Goal: Information Seeking & Learning: Find specific page/section

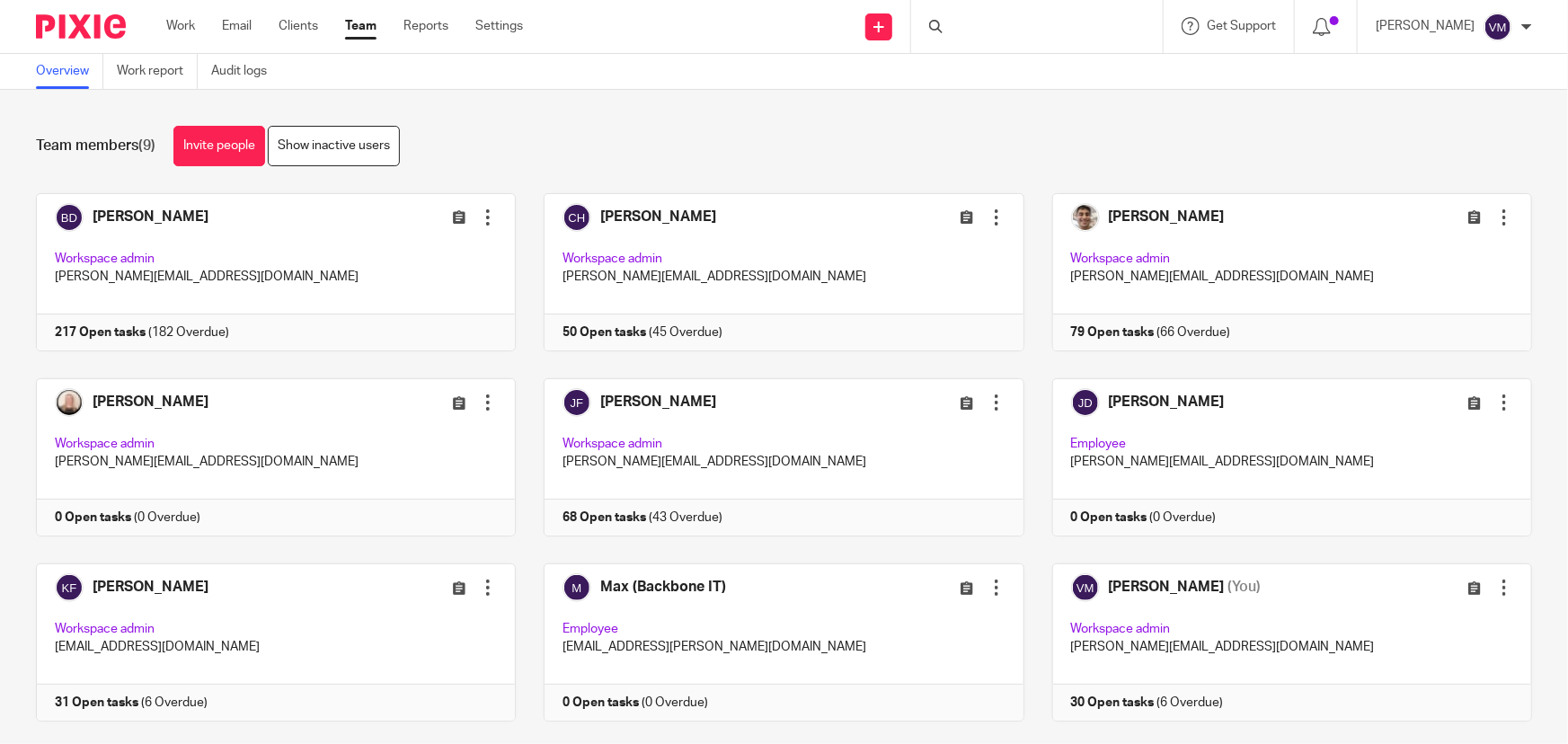
click at [994, 30] on div at bounding box center [1036, 27] width 252 height 53
click at [946, 27] on div at bounding box center [938, 27] width 18 height 14
click at [361, 24] on link "Team" at bounding box center [361, 27] width 31 height 18
click at [984, 26] on div at bounding box center [1036, 27] width 252 height 53
click at [983, 26] on input "Search" at bounding box center [1027, 29] width 162 height 17
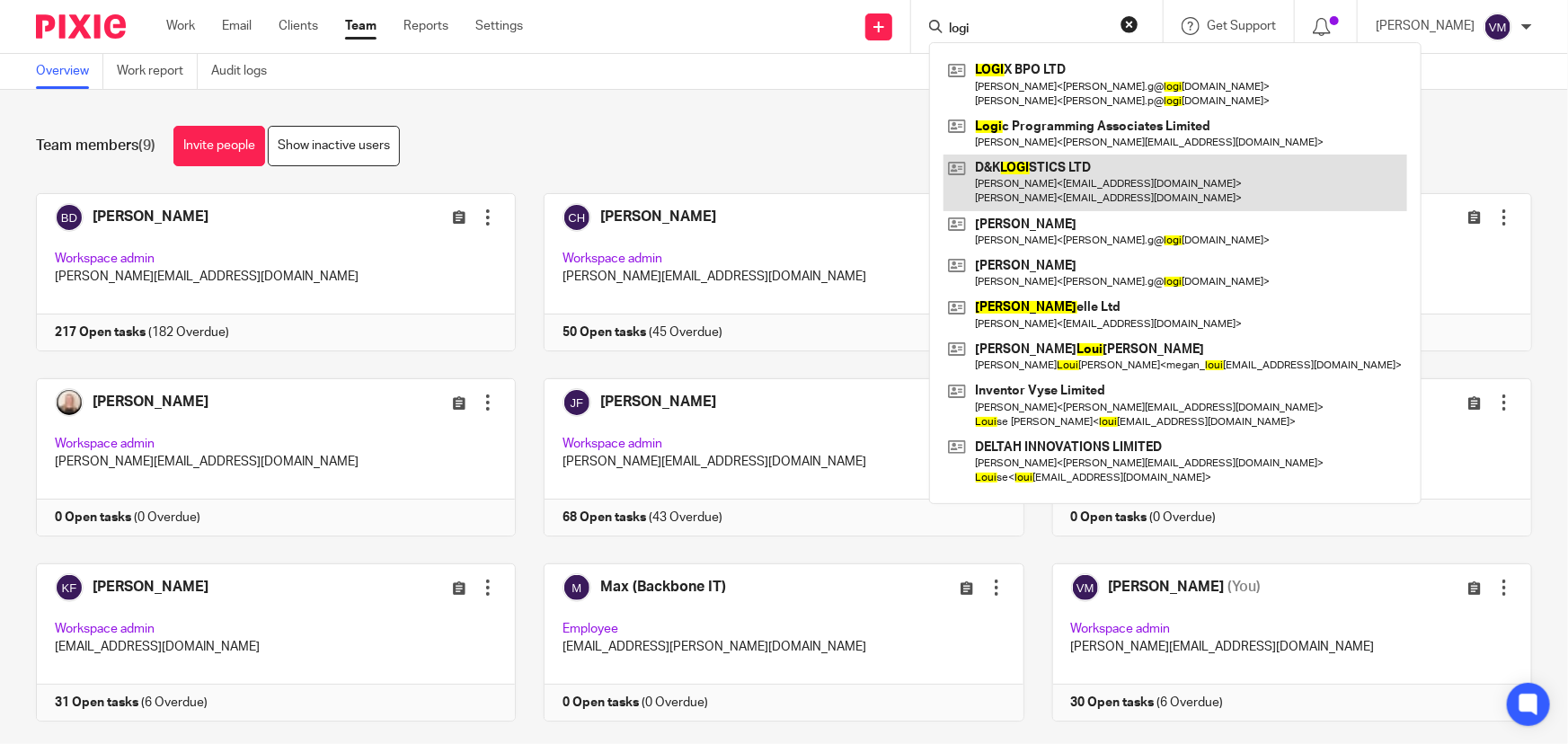
type input "logi"
click at [1081, 185] on link at bounding box center [1174, 182] width 464 height 56
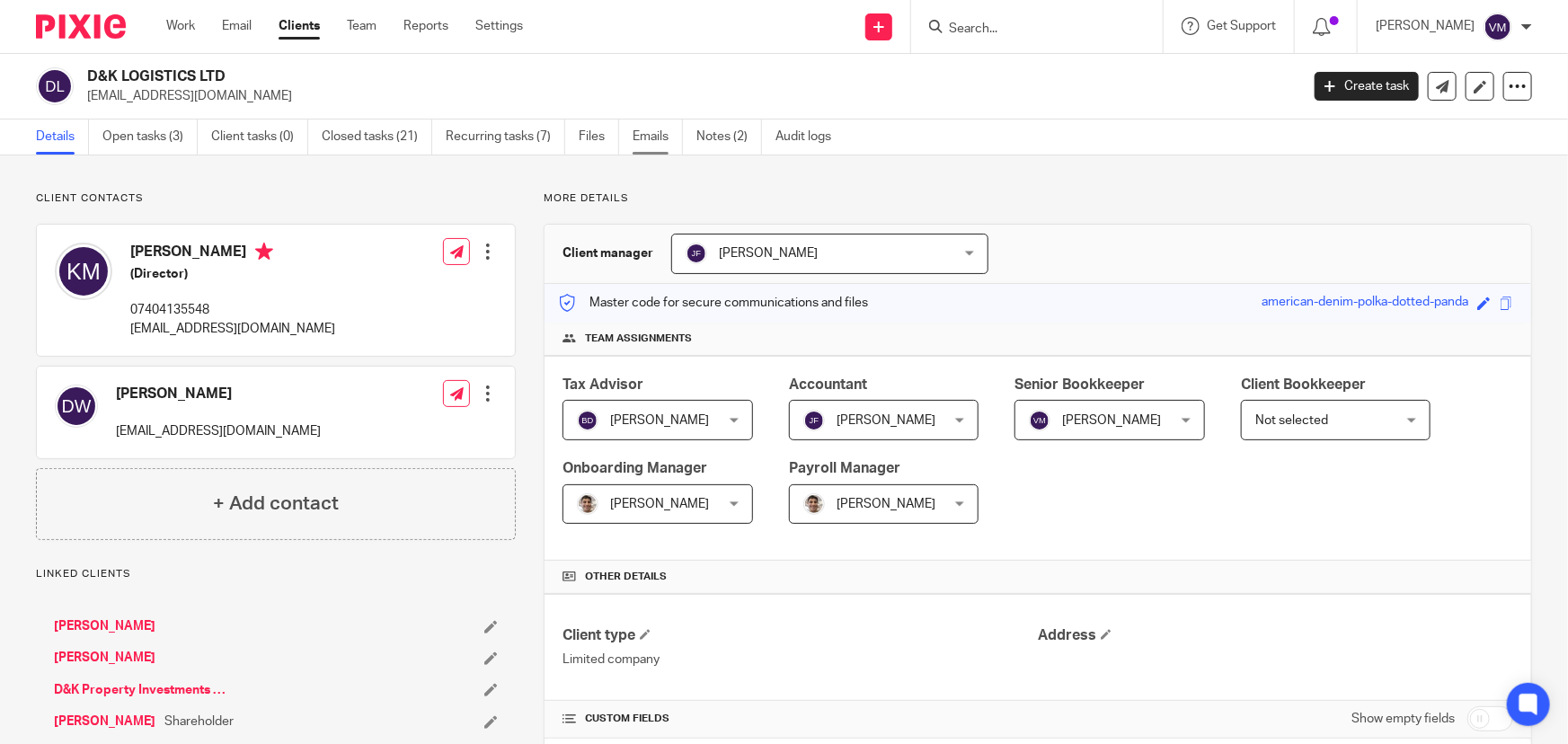
click at [662, 135] on link "Emails" at bounding box center [657, 137] width 50 height 35
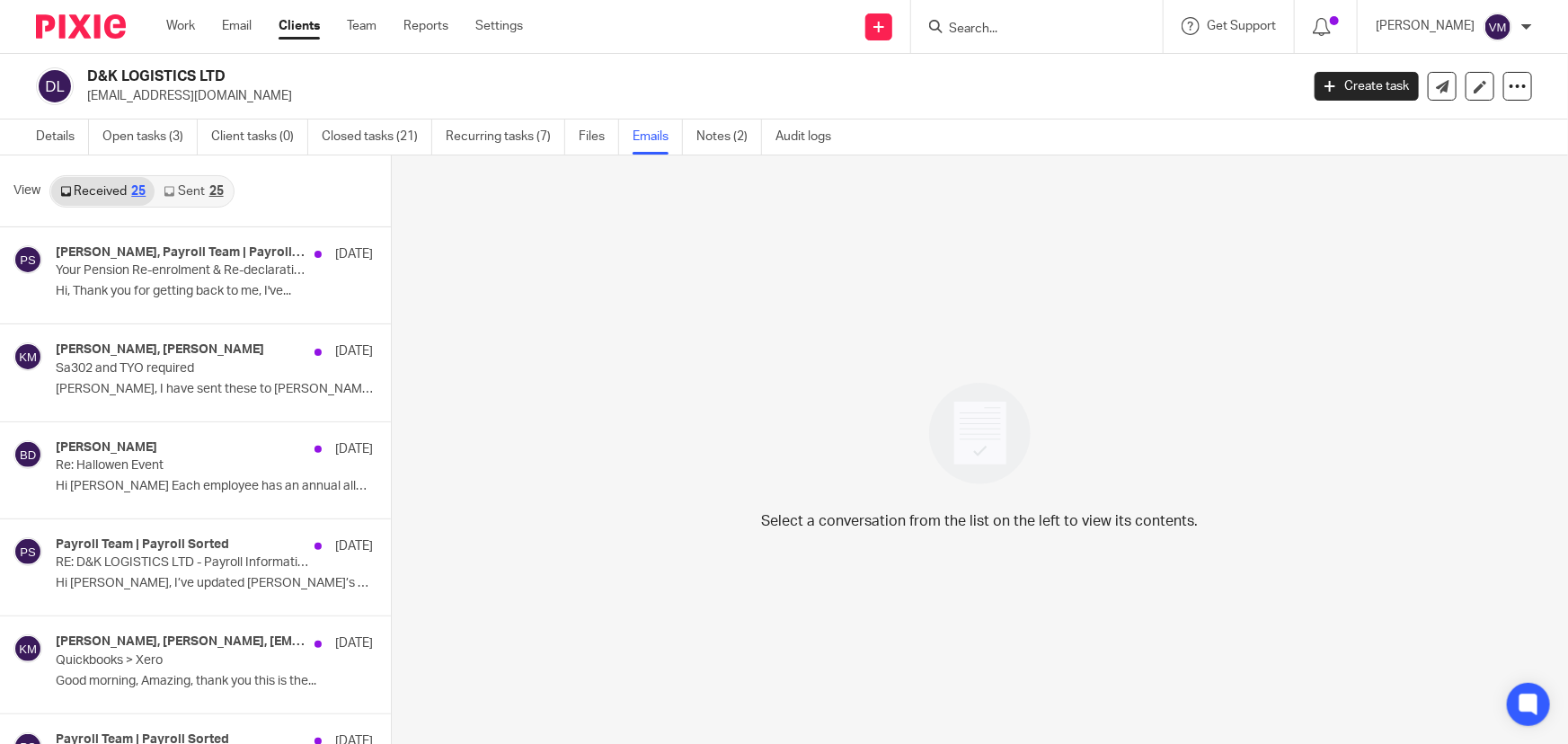
click at [186, 193] on link "Sent 25" at bounding box center [193, 191] width 77 height 28
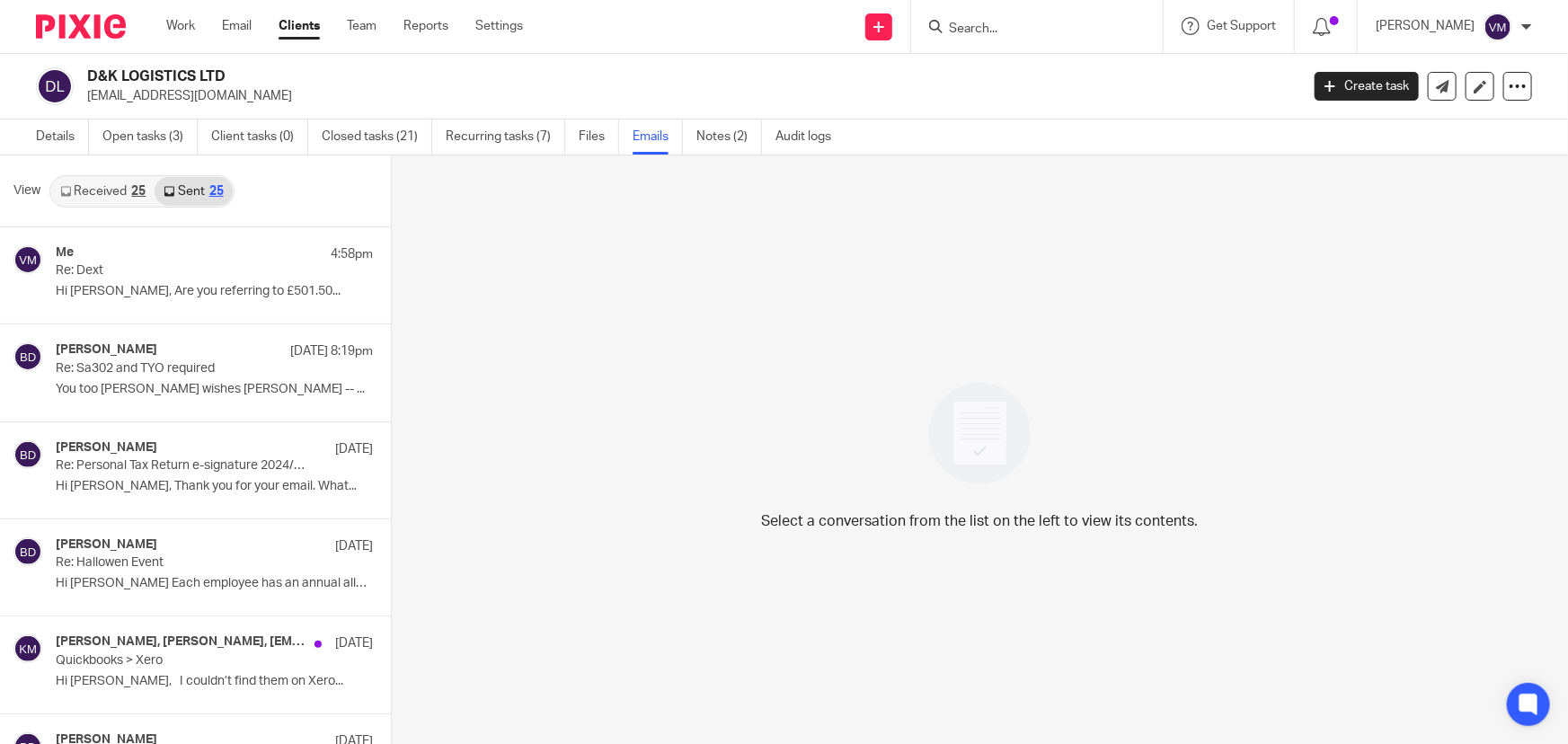
scroll to position [2, 0]
click at [135, 193] on div "25" at bounding box center [139, 190] width 15 height 13
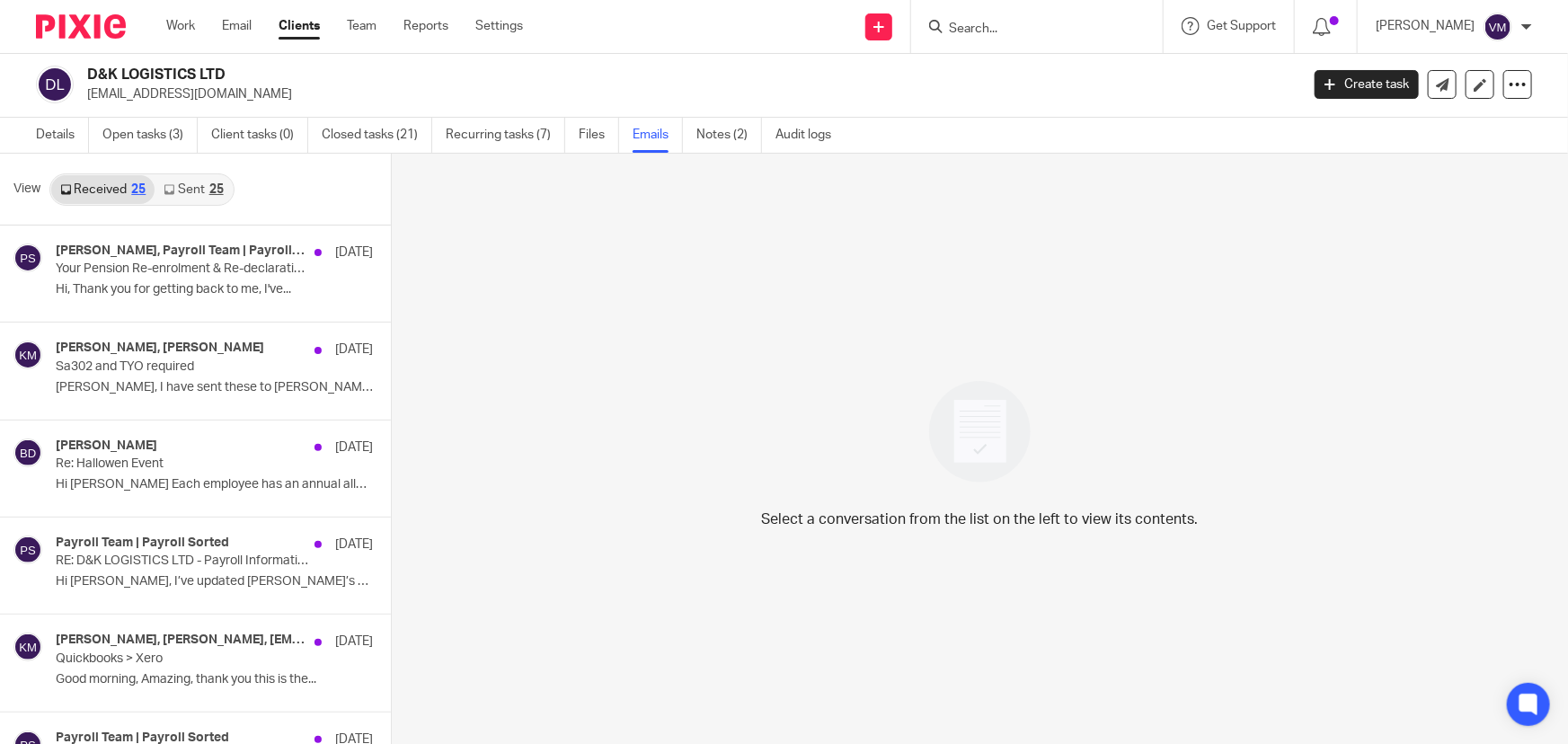
click at [1038, 32] on input "Search" at bounding box center [1027, 29] width 162 height 17
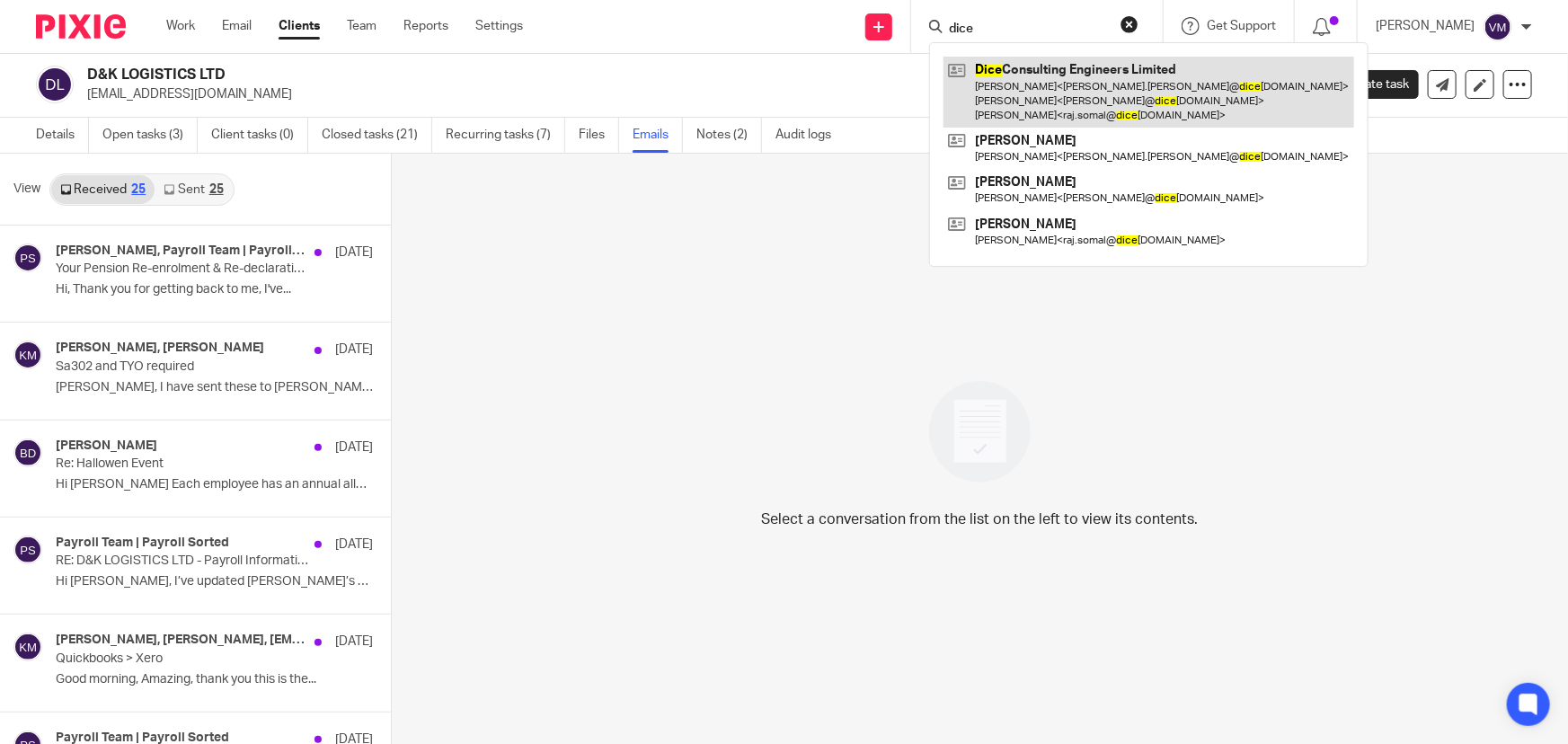
type input "dice"
click at [1065, 98] on link at bounding box center [1148, 92] width 410 height 71
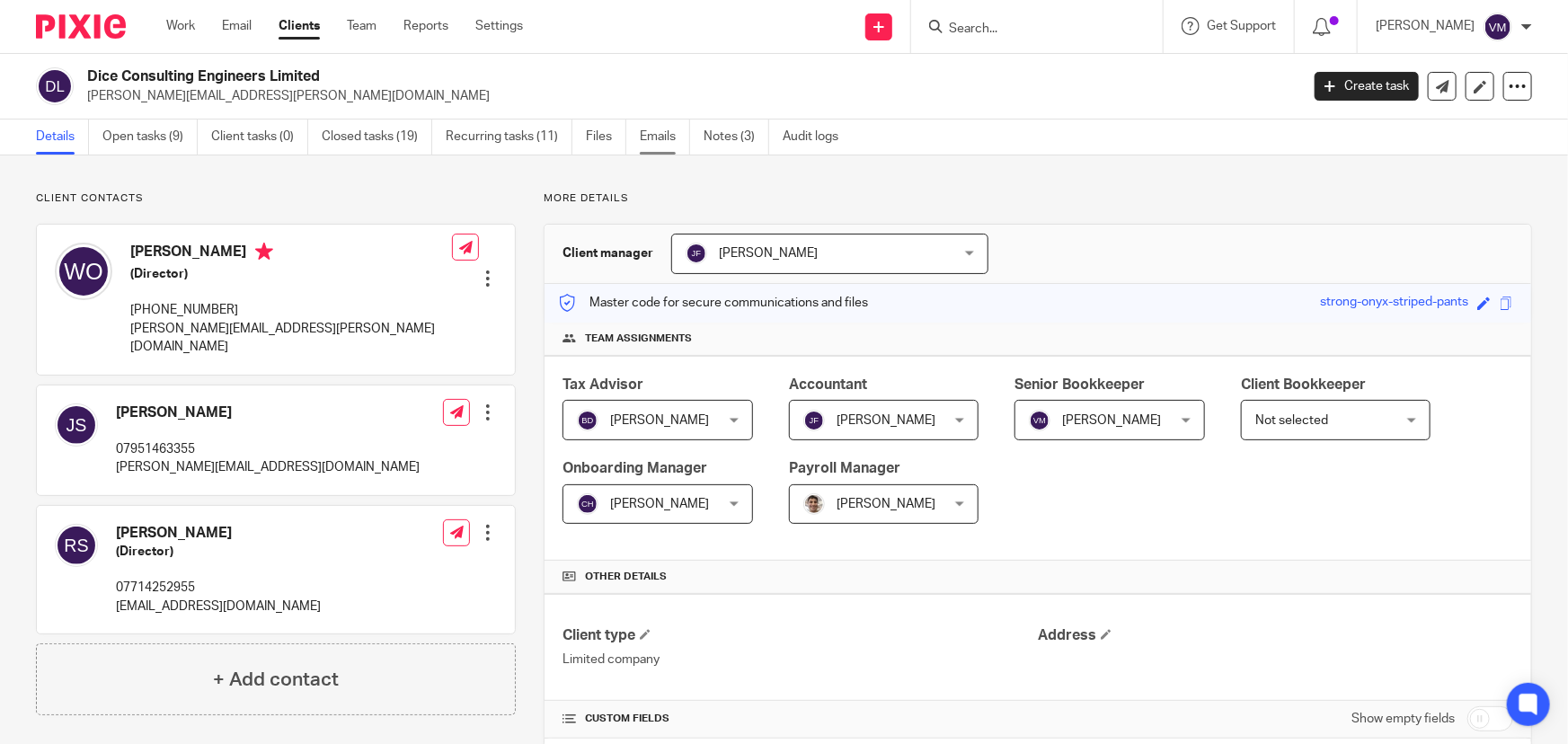
click at [668, 135] on link "Emails" at bounding box center [665, 137] width 50 height 35
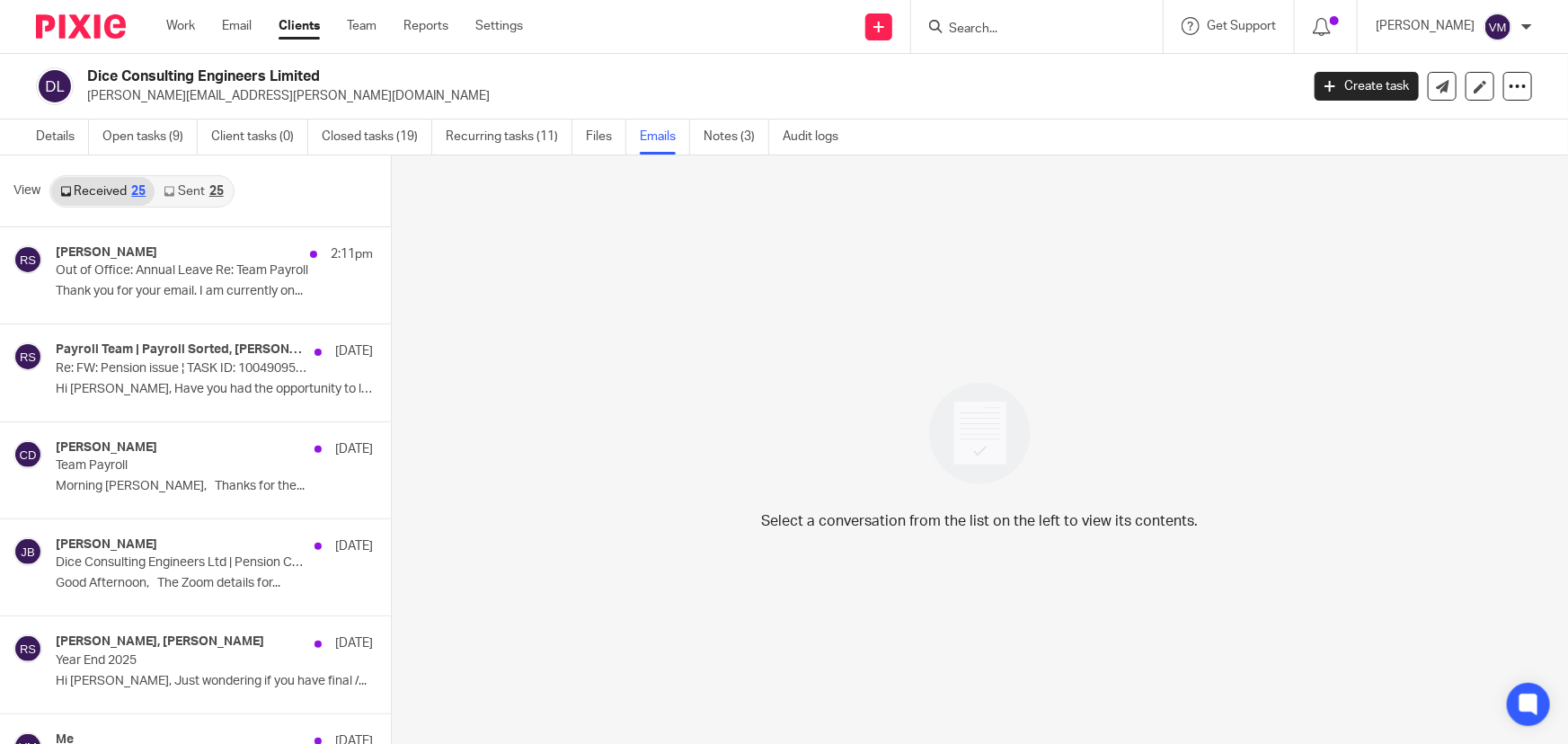
click at [176, 189] on link "Sent 25" at bounding box center [193, 191] width 77 height 28
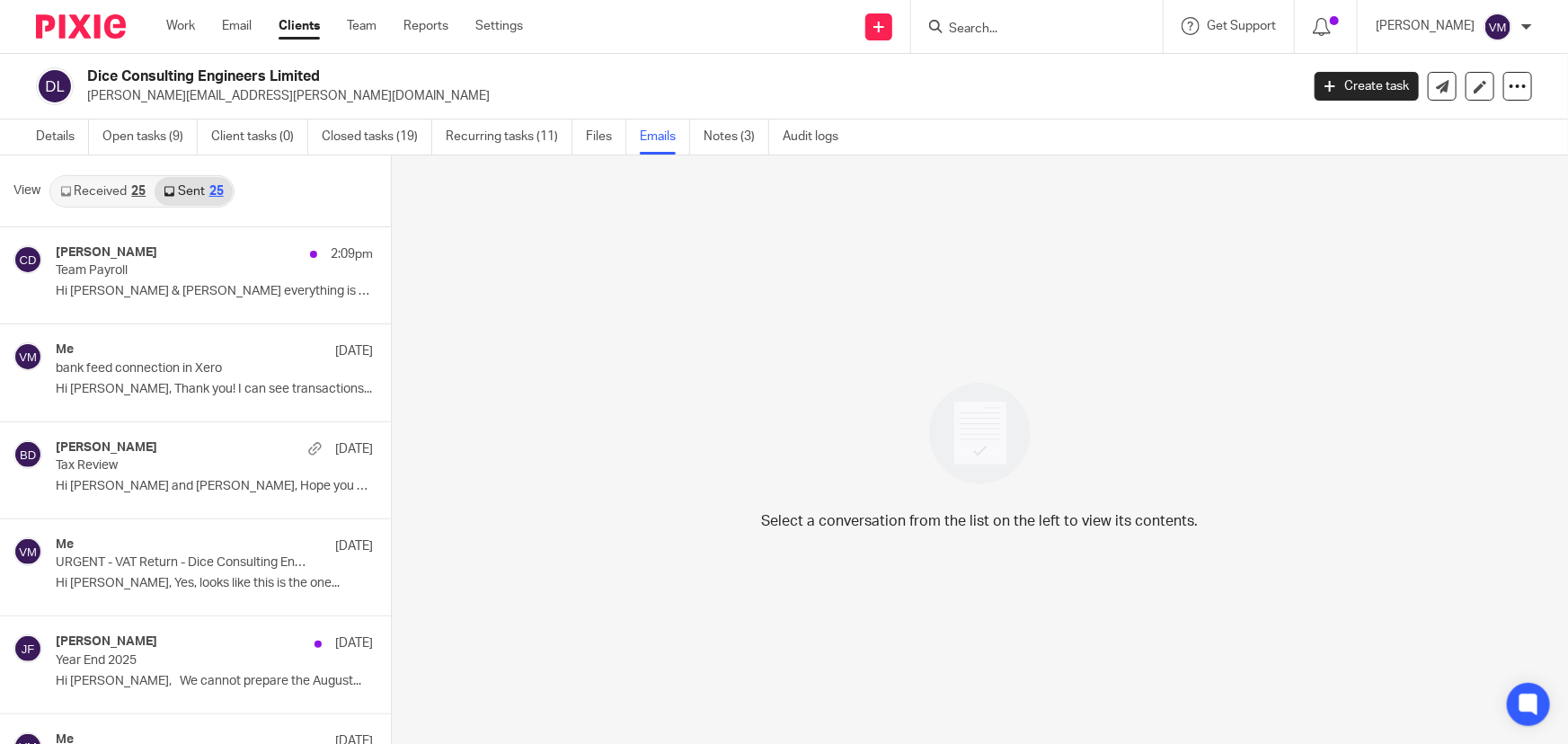
scroll to position [2, 0]
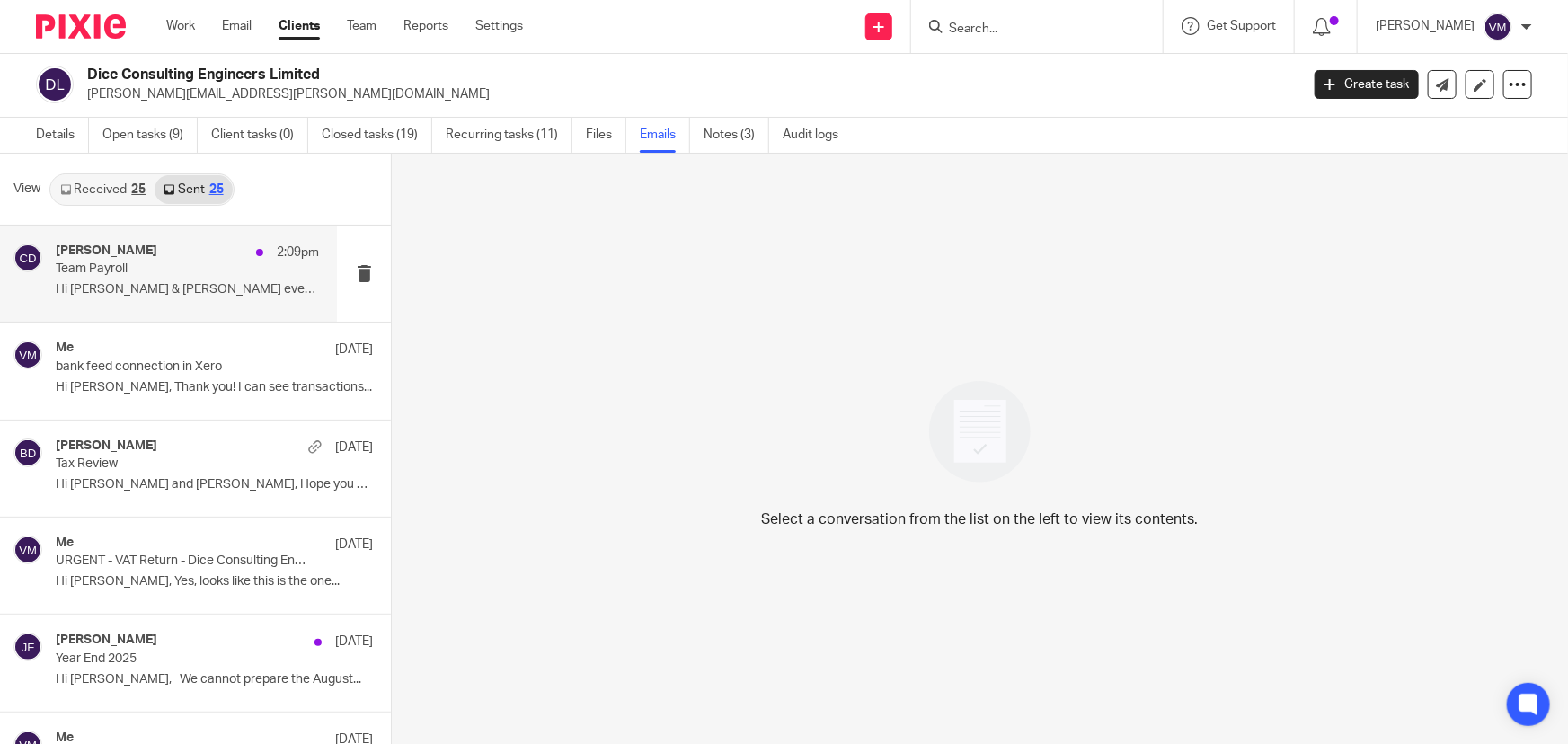
click at [142, 267] on p "Team Payroll" at bounding box center [162, 269] width 211 height 16
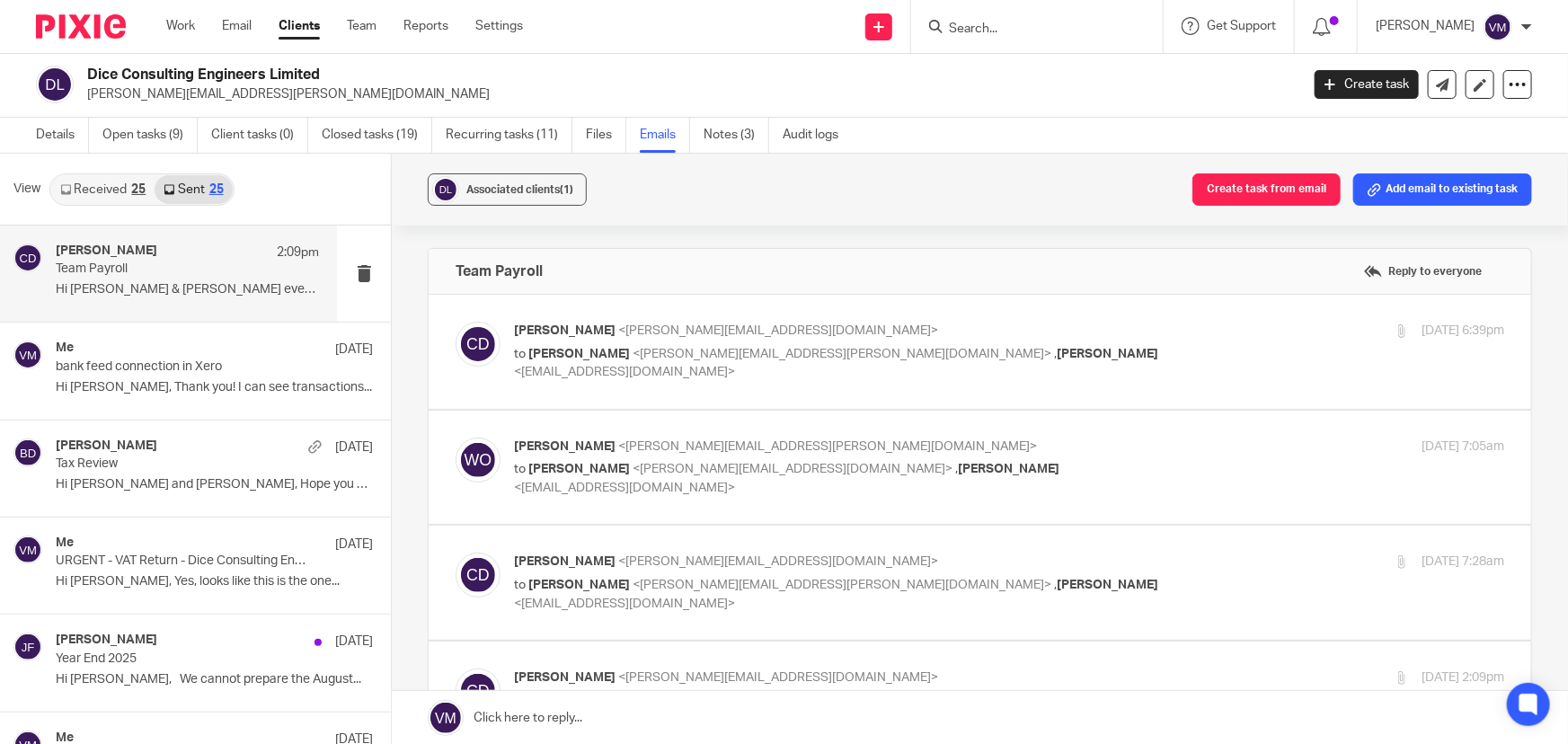
scroll to position [0, 0]
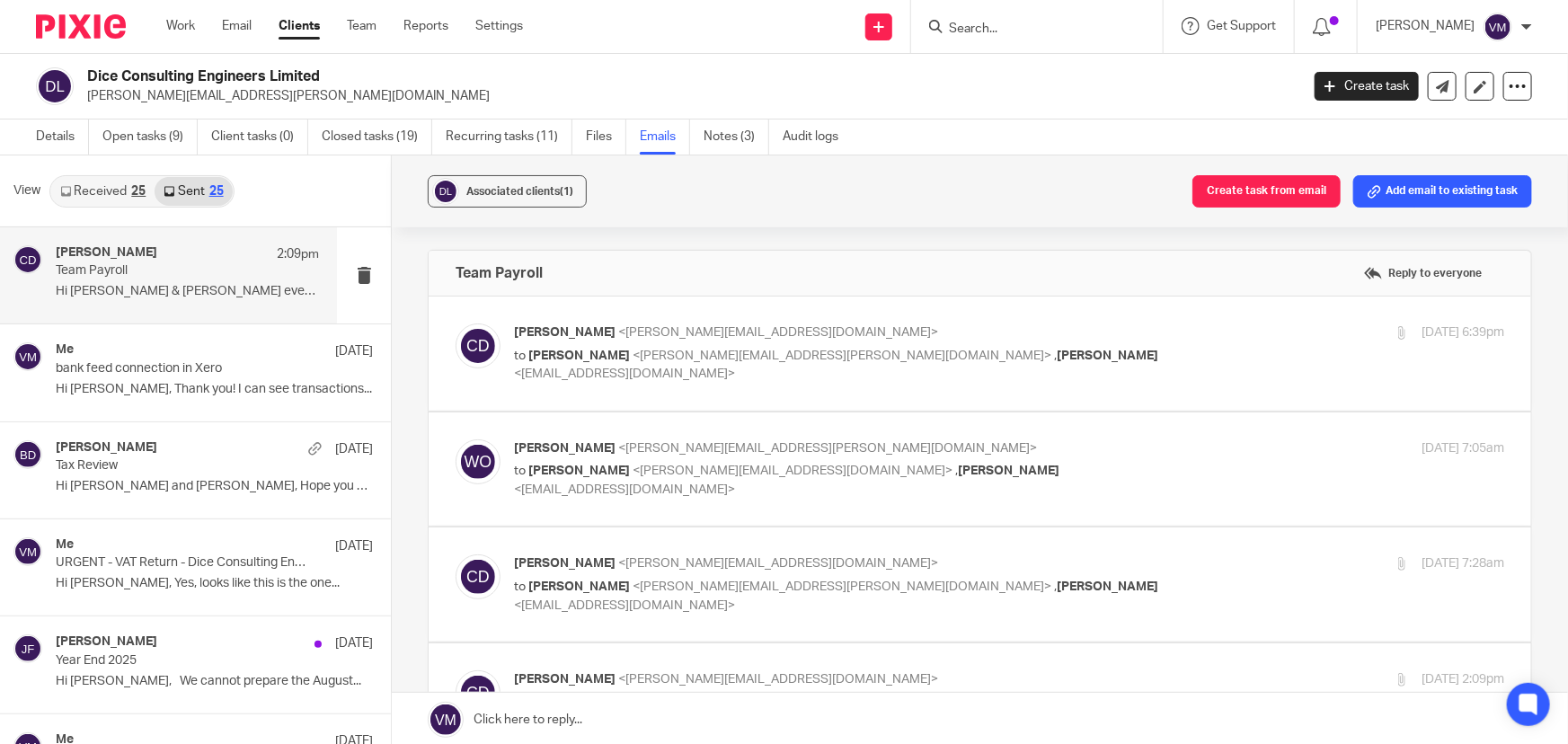
click at [113, 182] on link "Received 25" at bounding box center [103, 191] width 104 height 28
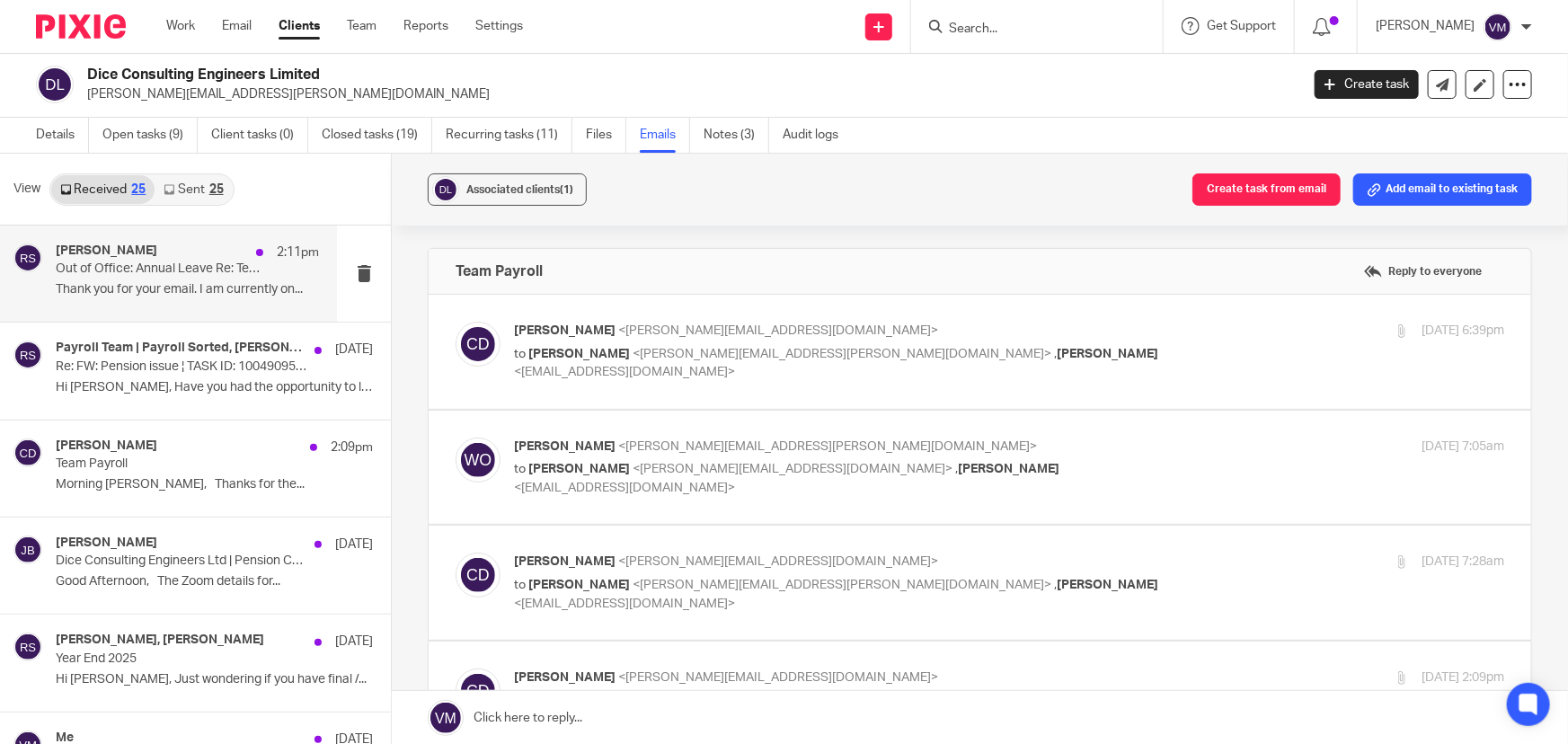
click at [134, 274] on p "Out of Office: Annual Leave Re: Team Payroll" at bounding box center [162, 269] width 211 height 16
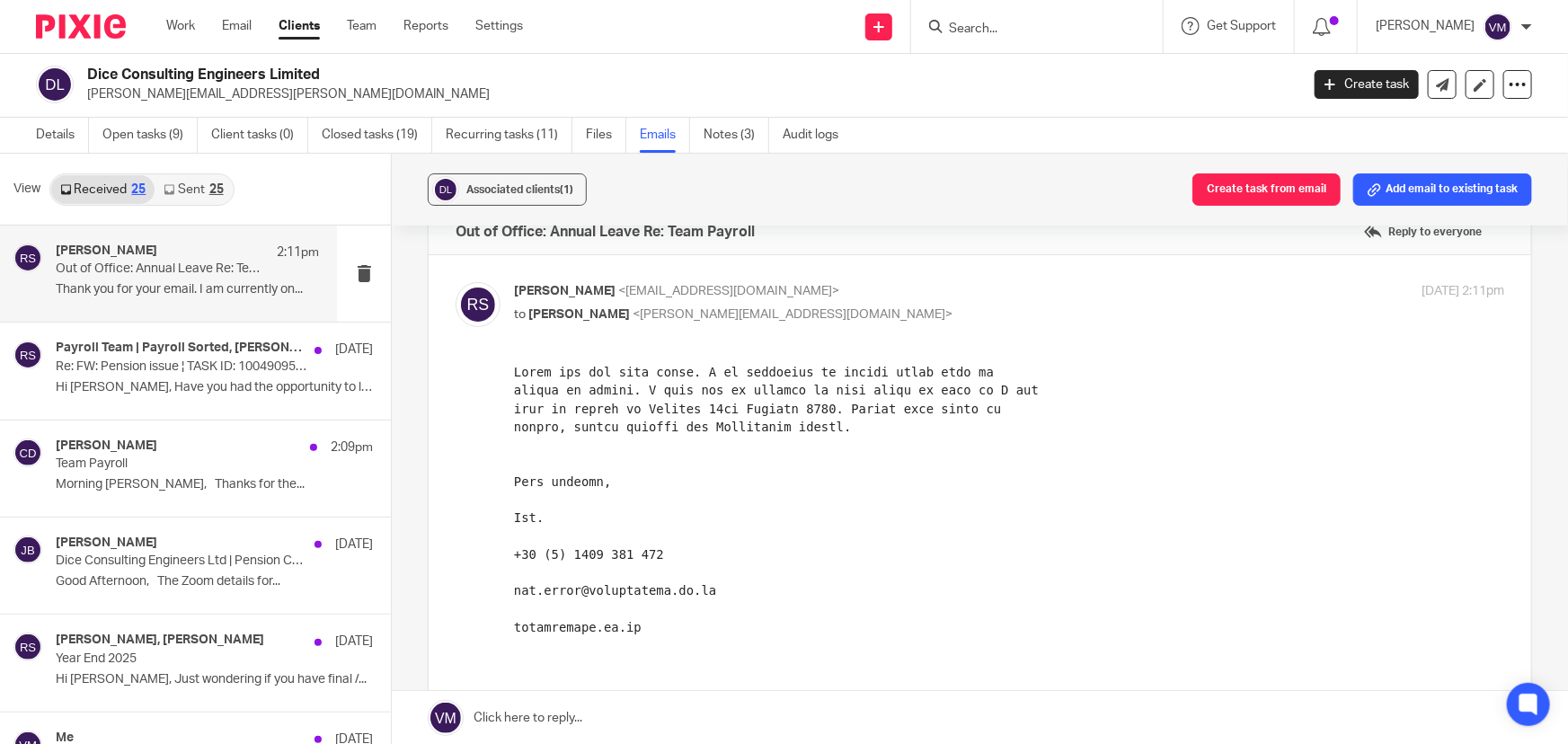
scroll to position [0, 0]
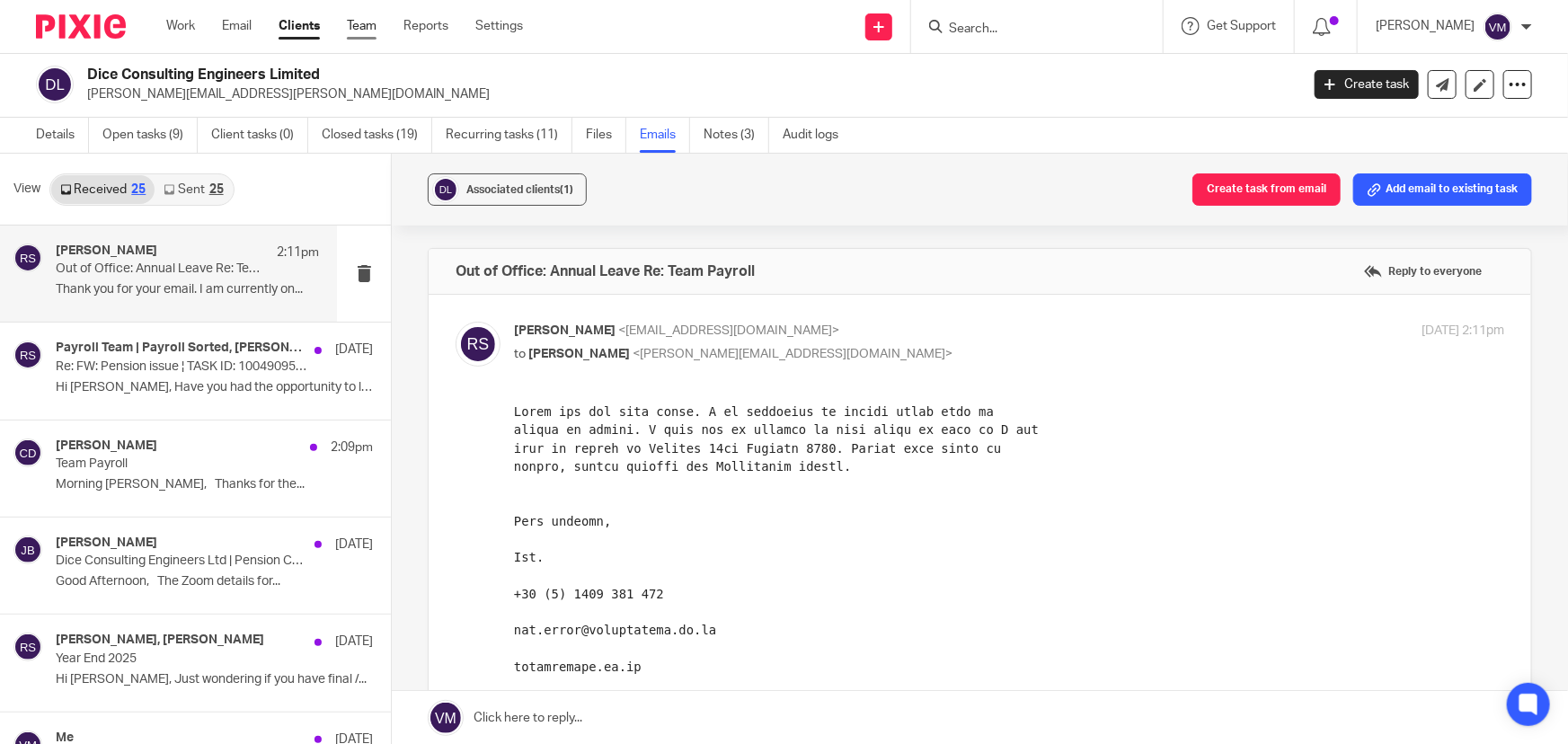
click at [368, 24] on link "Team" at bounding box center [362, 27] width 29 height 18
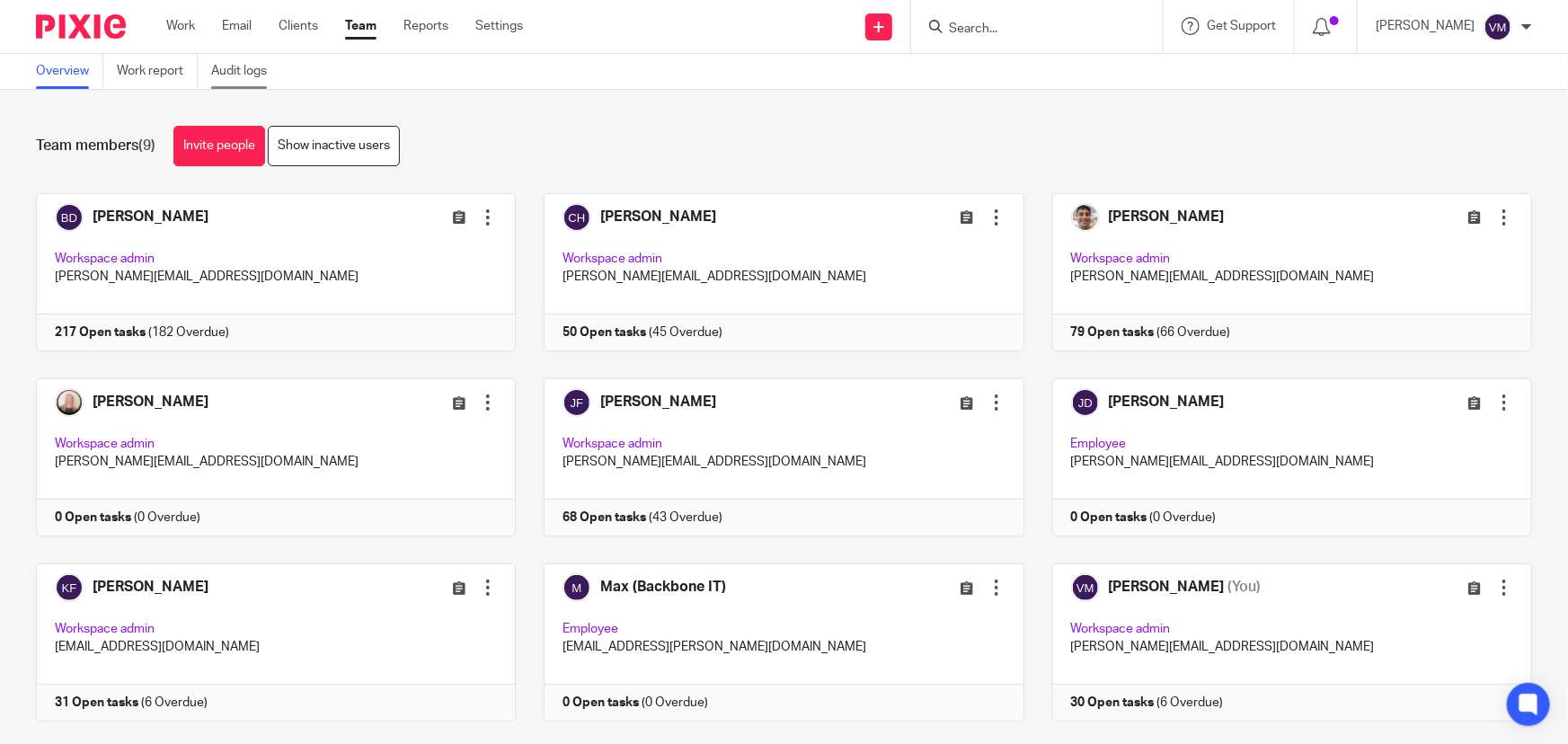
click at [265, 62] on link "Audit logs" at bounding box center [245, 72] width 69 height 35
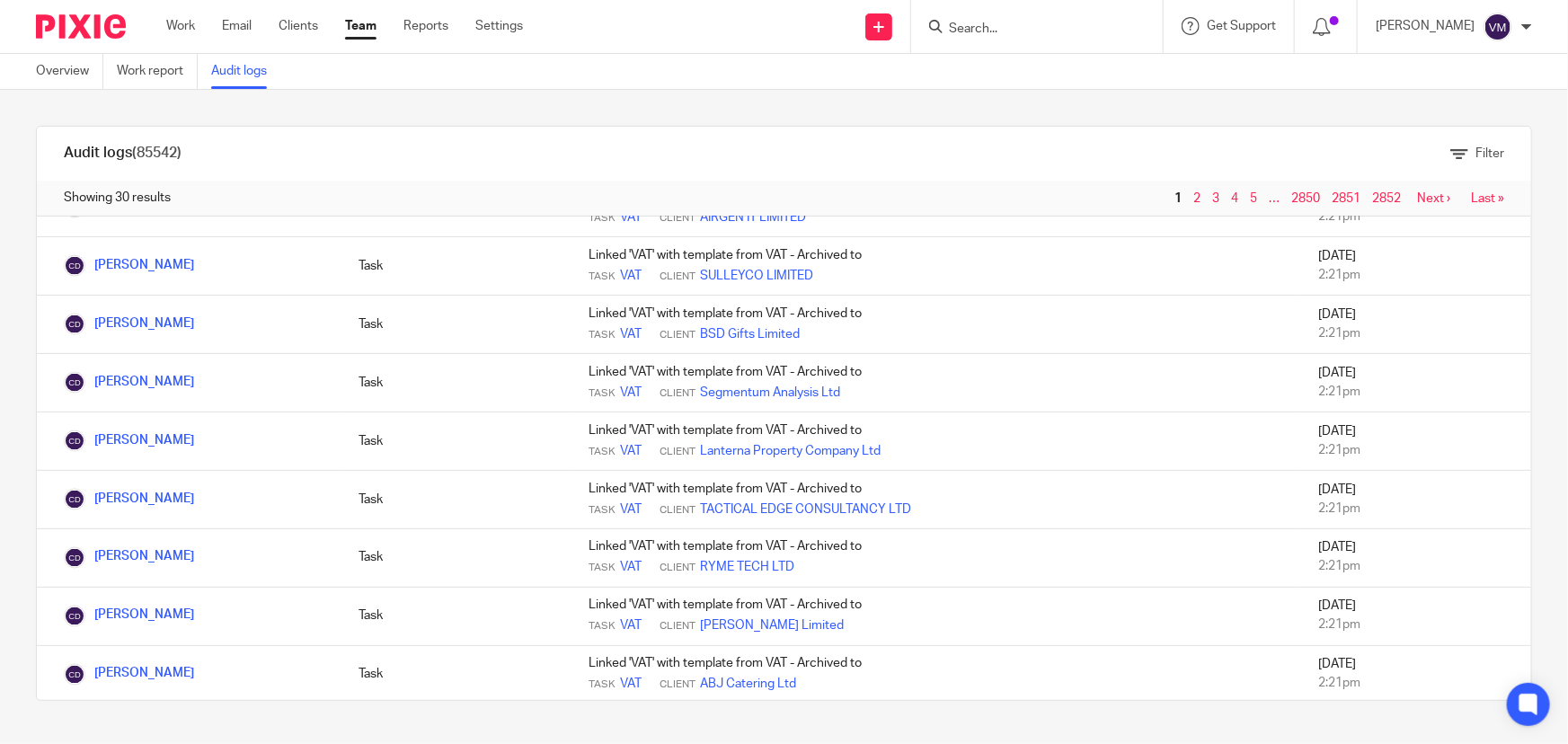
scroll to position [1394, 0]
click at [1036, 32] on input "Search" at bounding box center [1027, 29] width 162 height 17
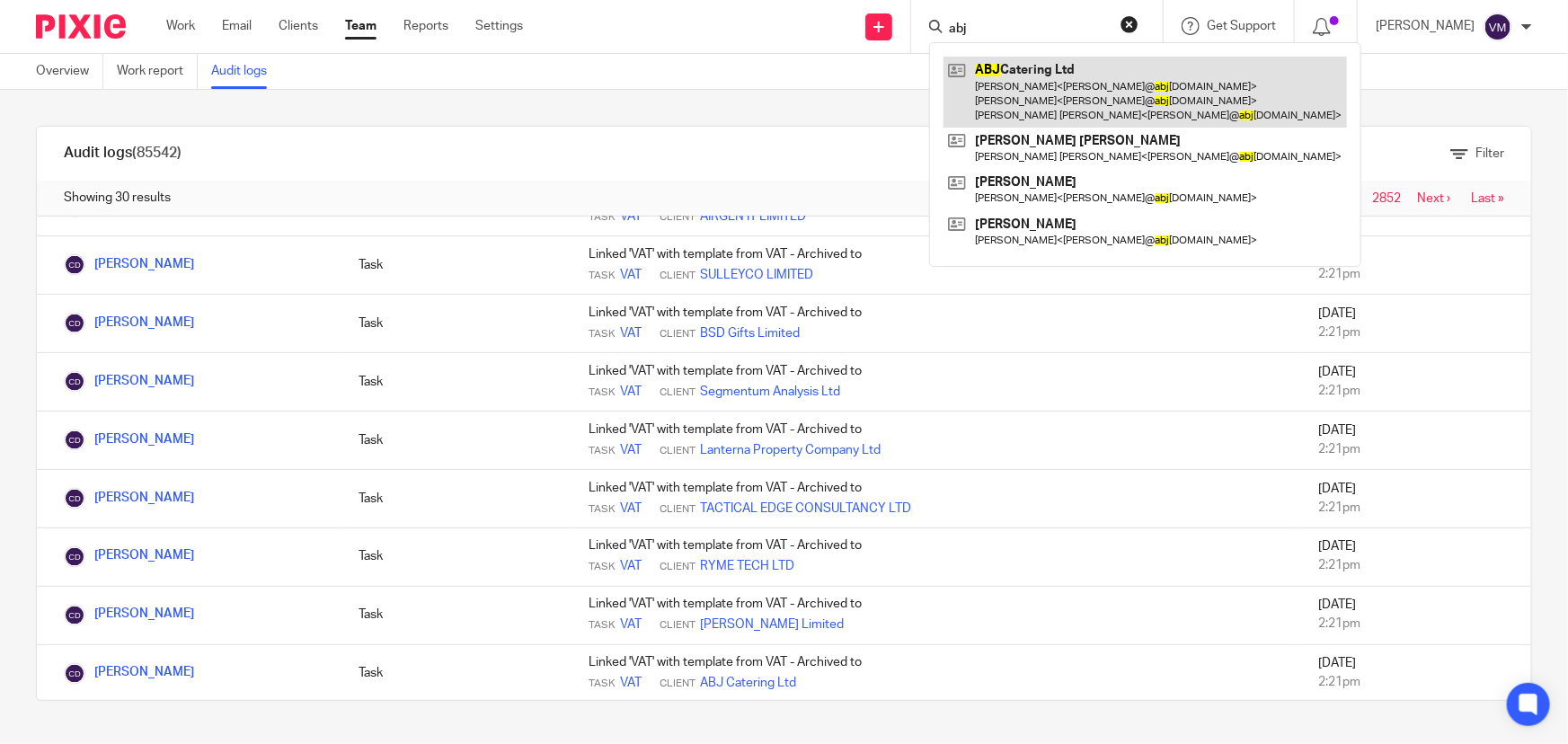
type input "abj"
click at [1047, 81] on link at bounding box center [1144, 92] width 403 height 71
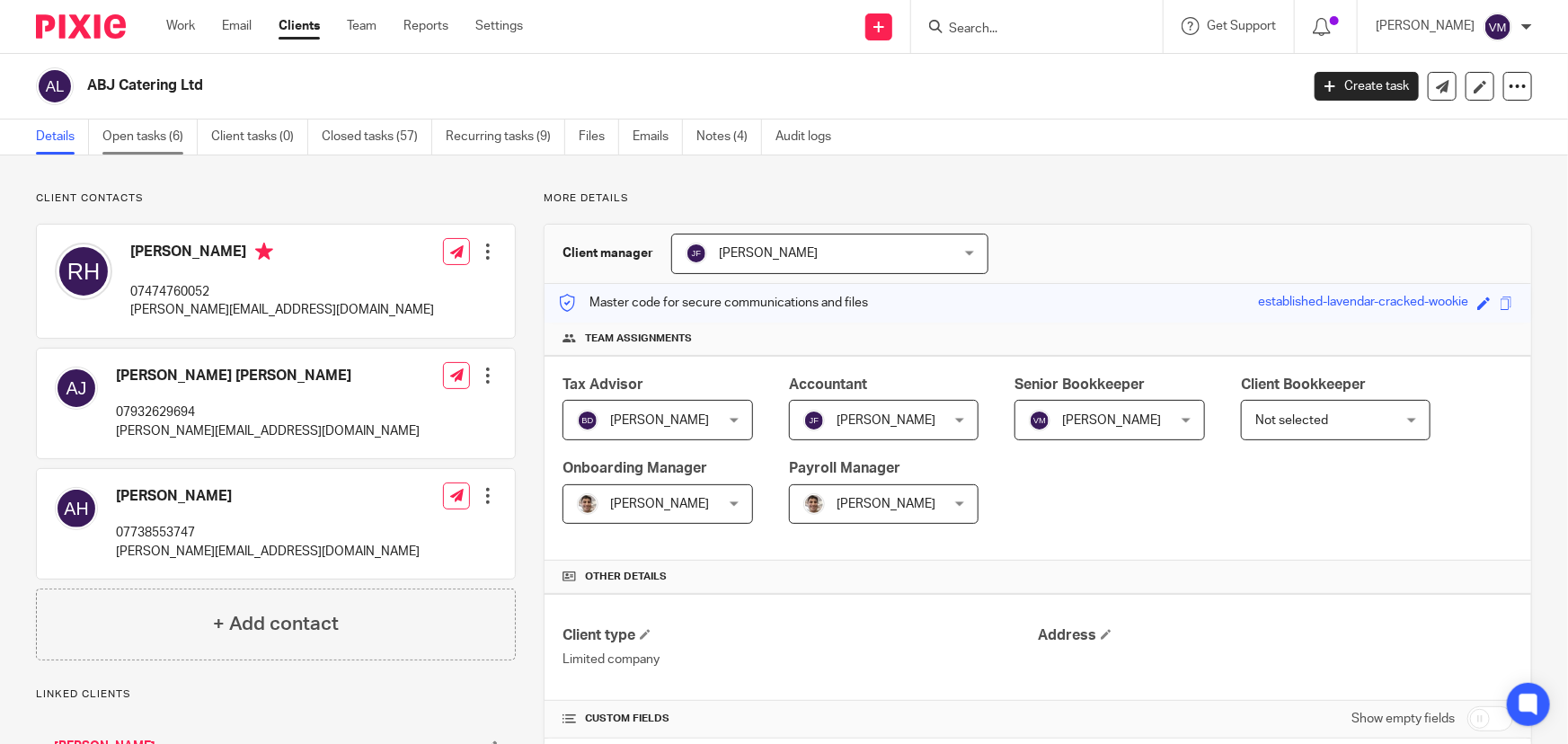
click at [130, 128] on link "Open tasks (6)" at bounding box center [151, 137] width 95 height 35
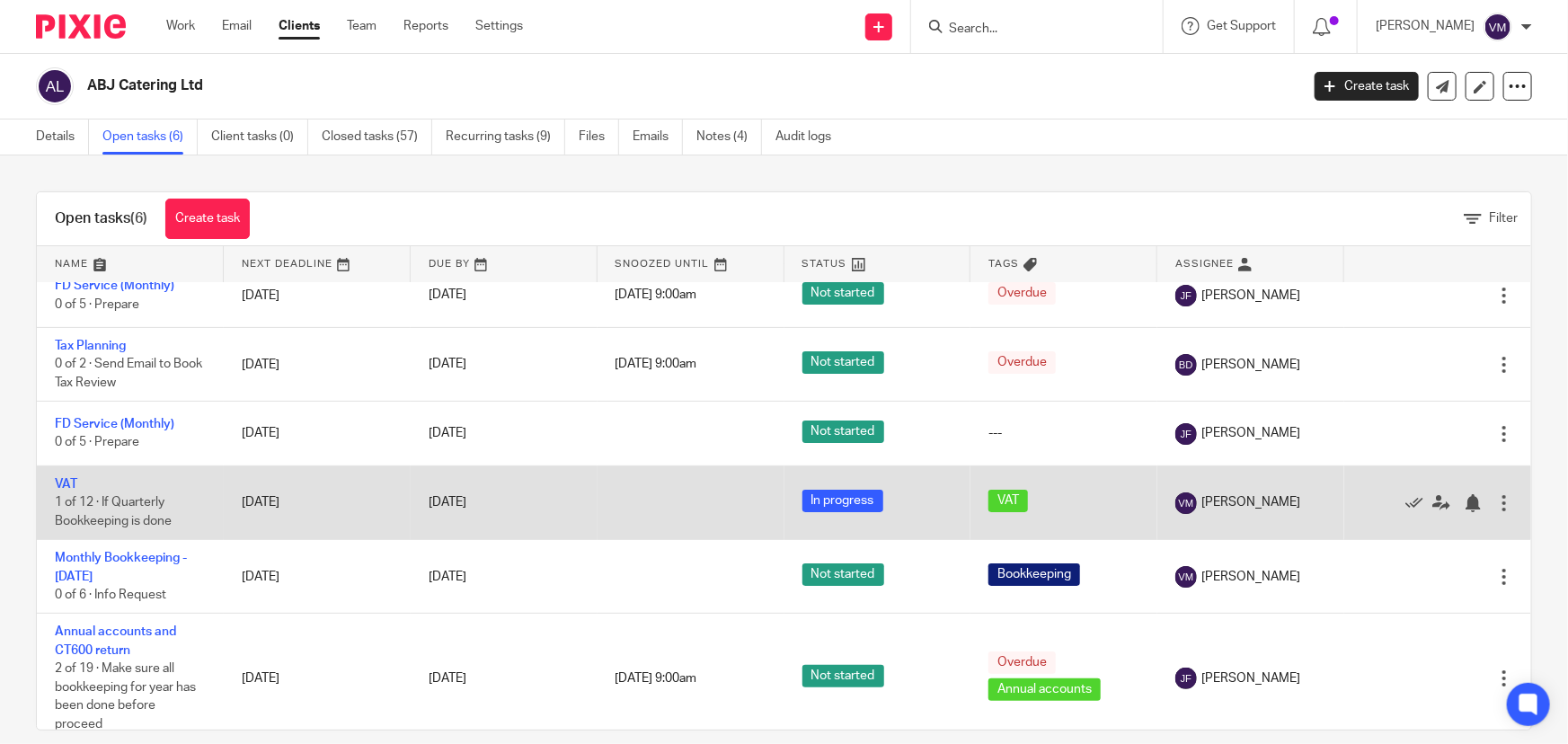
scroll to position [29, 0]
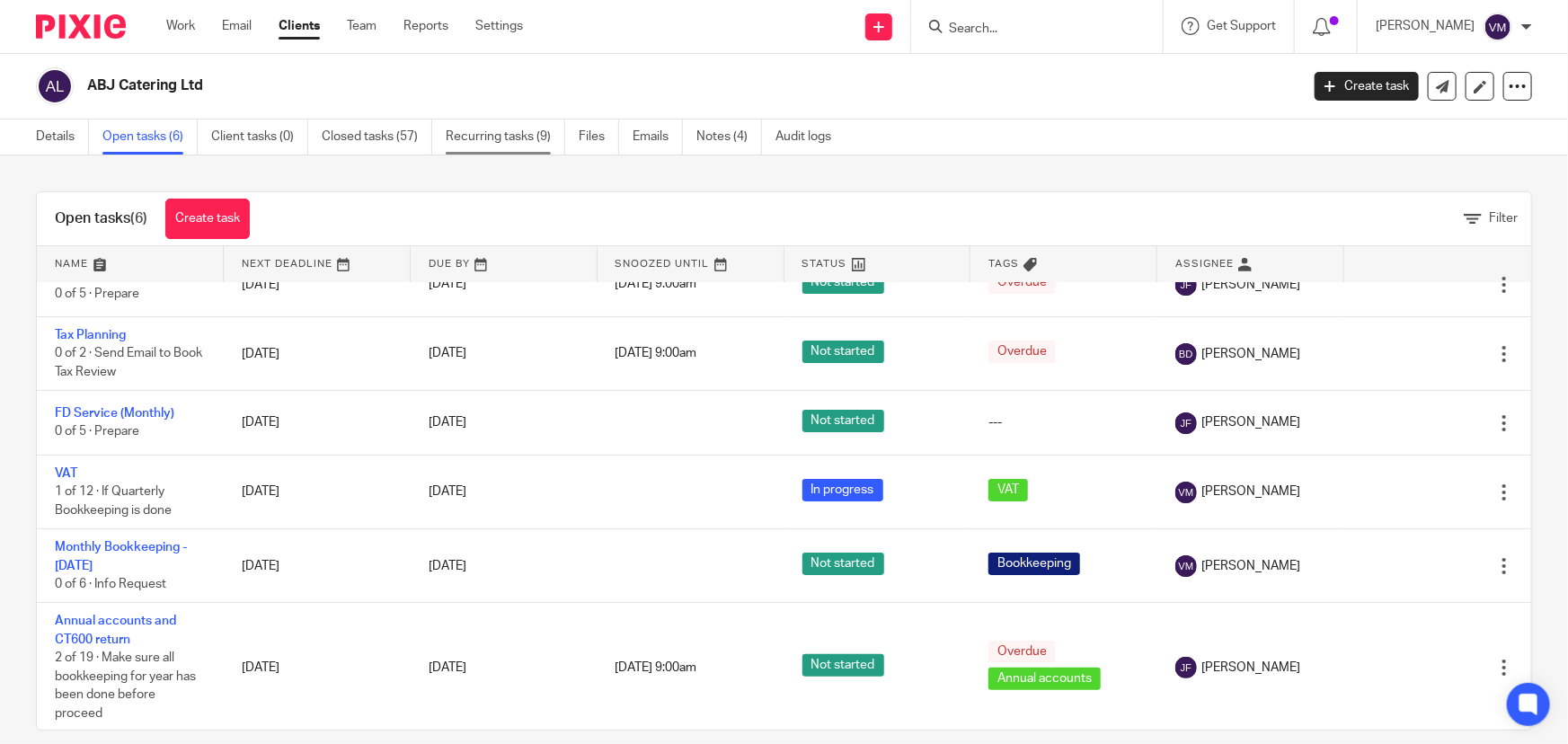
click at [493, 139] on link "Recurring tasks (9)" at bounding box center [505, 137] width 119 height 35
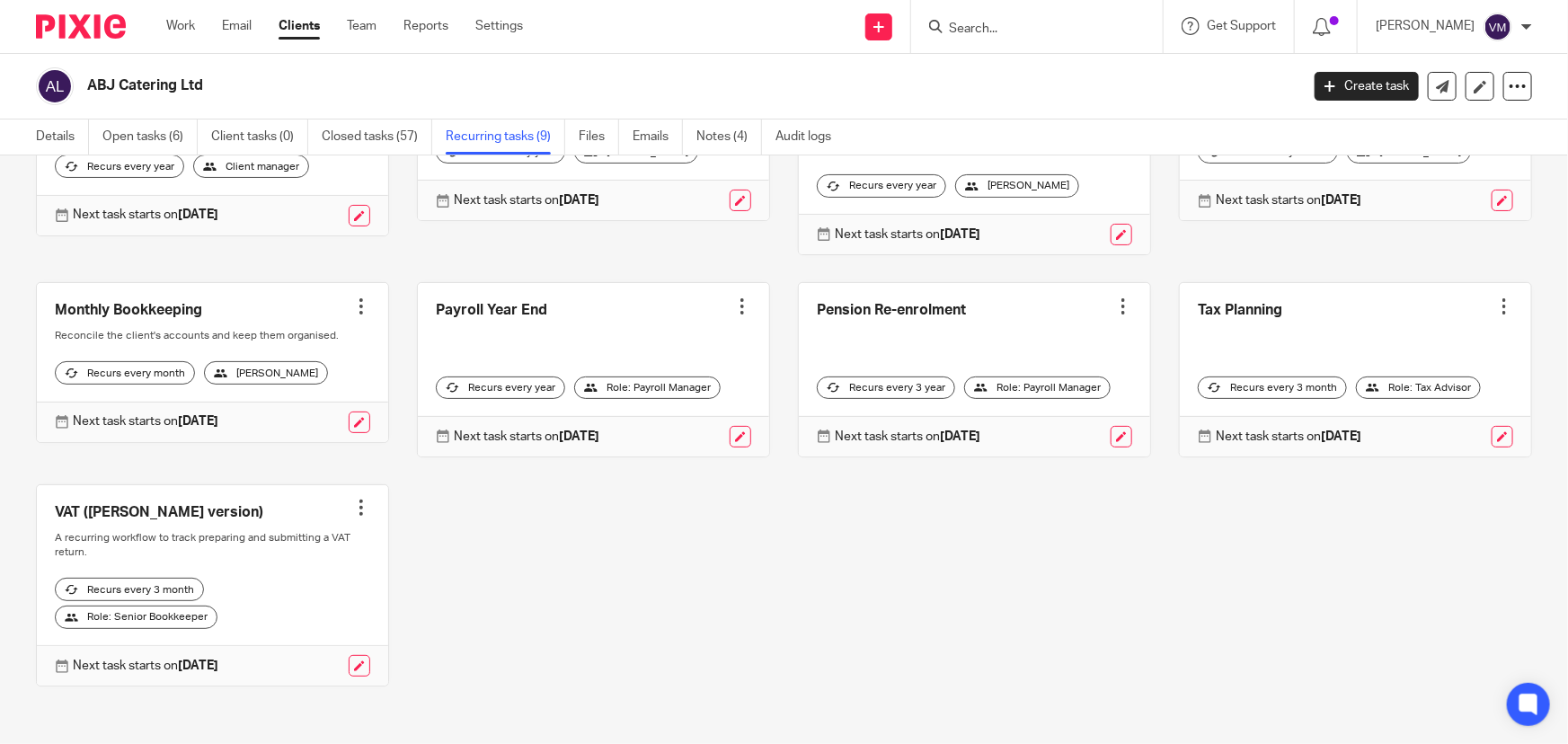
scroll to position [216, 0]
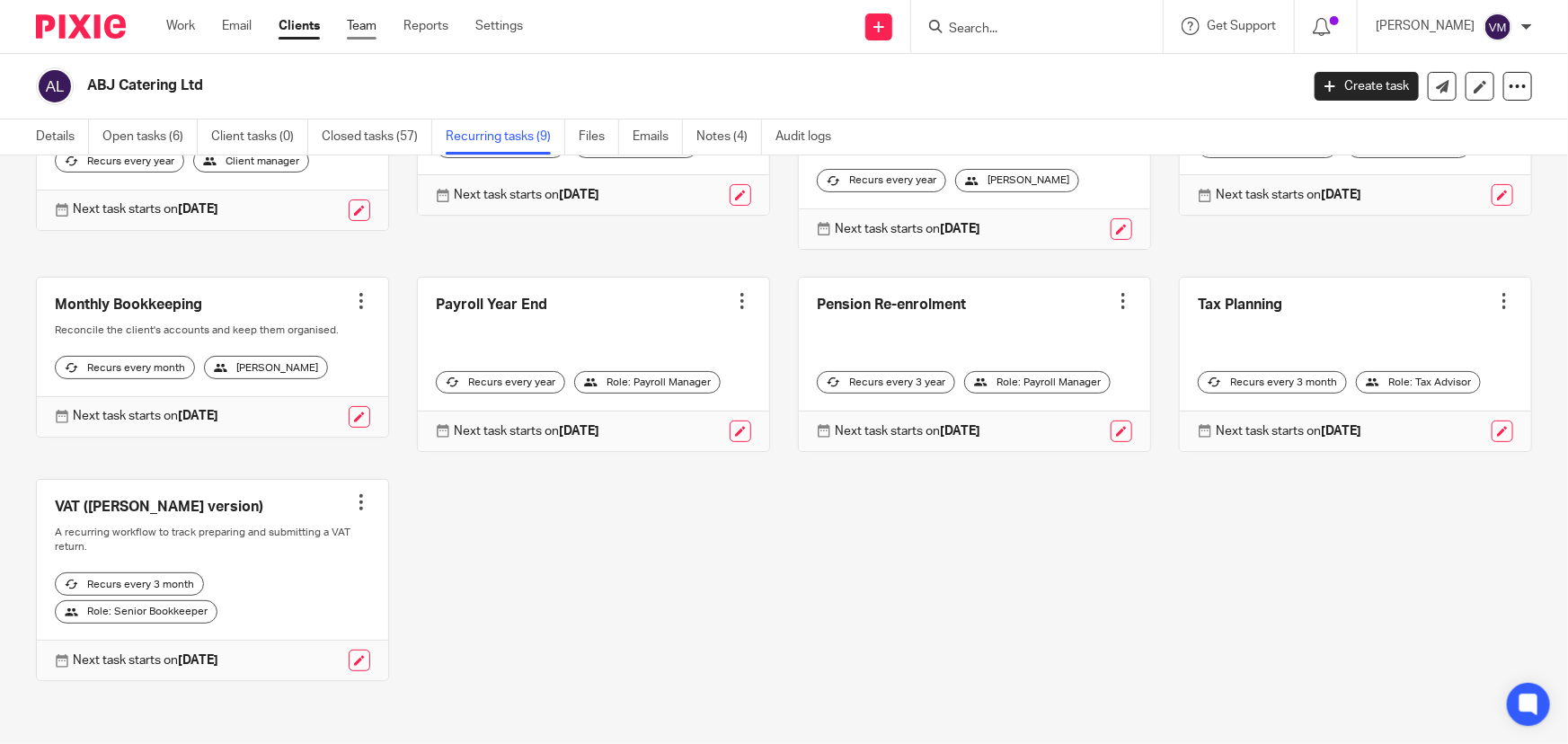
click at [371, 24] on link "Team" at bounding box center [362, 27] width 29 height 18
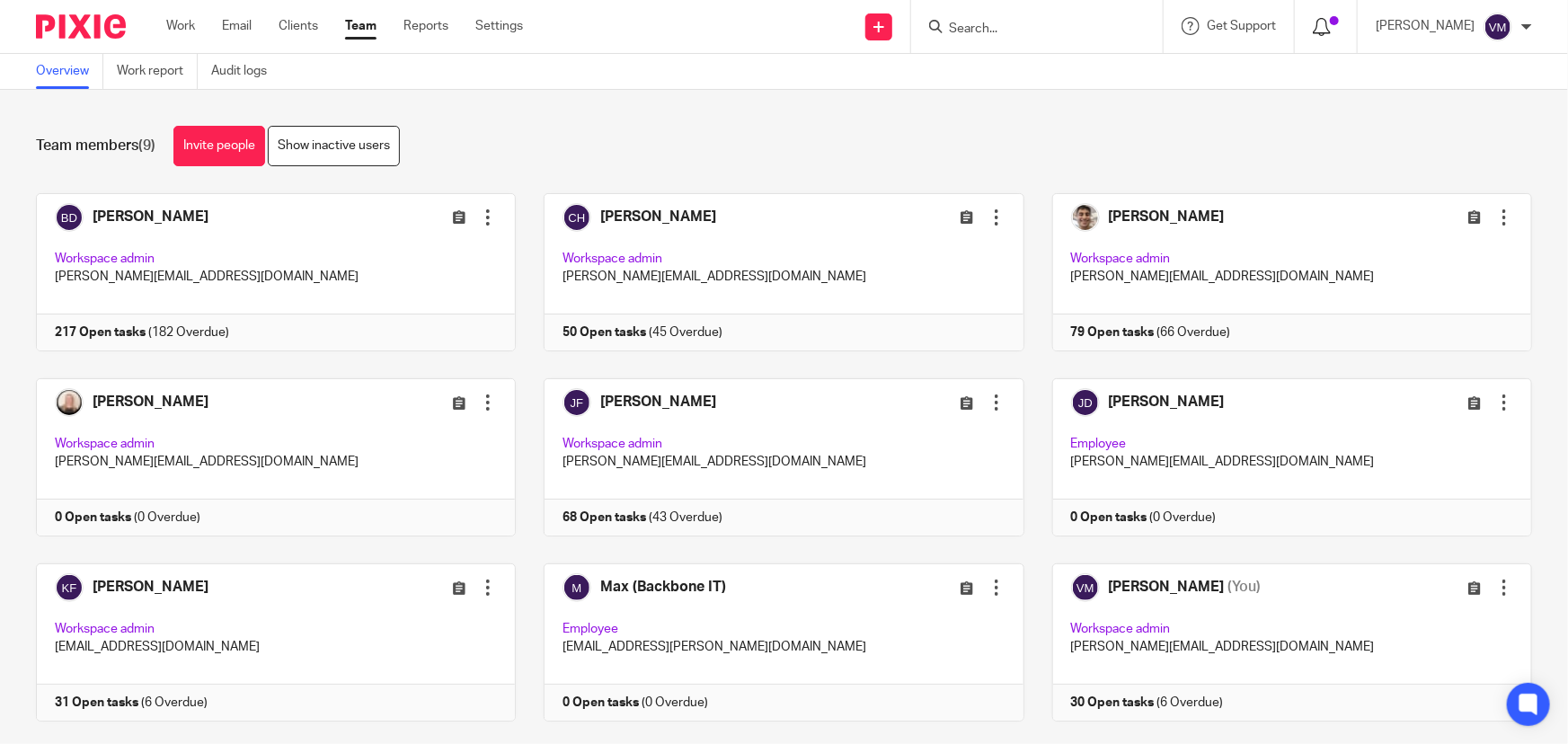
click at [1330, 25] on icon at bounding box center [1322, 28] width 18 height 18
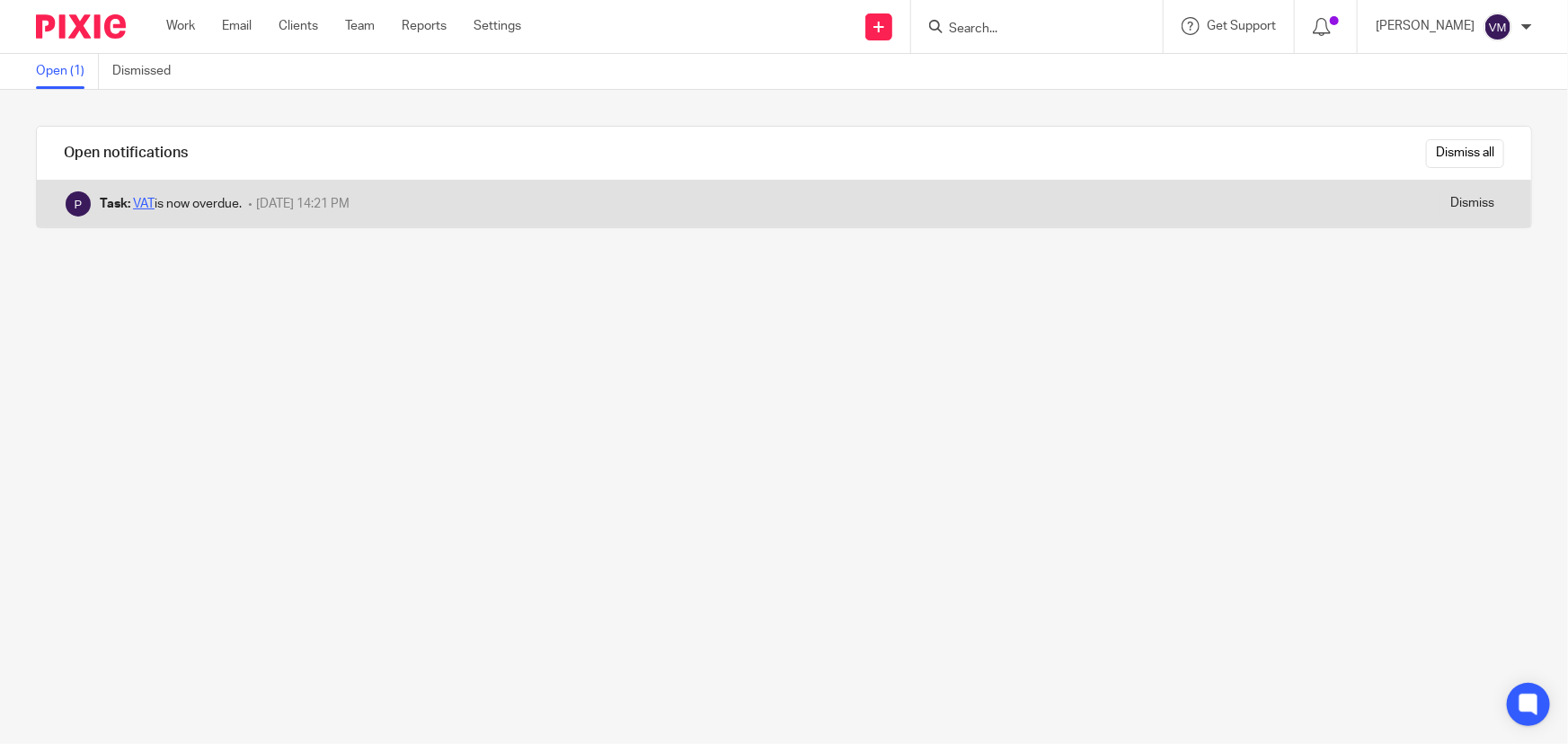
click at [145, 201] on link "VAT" at bounding box center [143, 204] width 21 height 13
click at [144, 199] on link "VAT" at bounding box center [143, 204] width 21 height 13
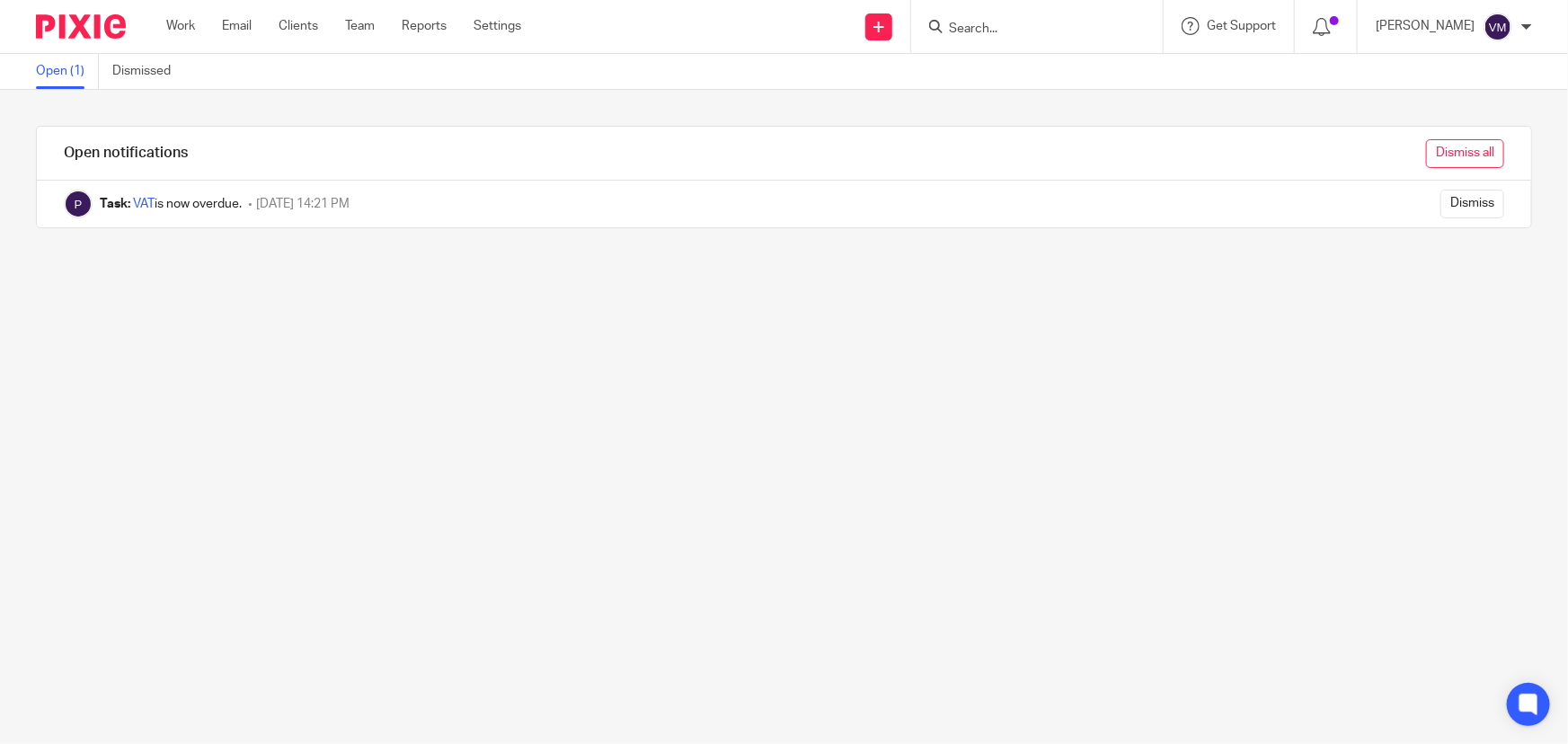
click at [1435, 152] on input "Dismiss all" at bounding box center [1464, 153] width 78 height 28
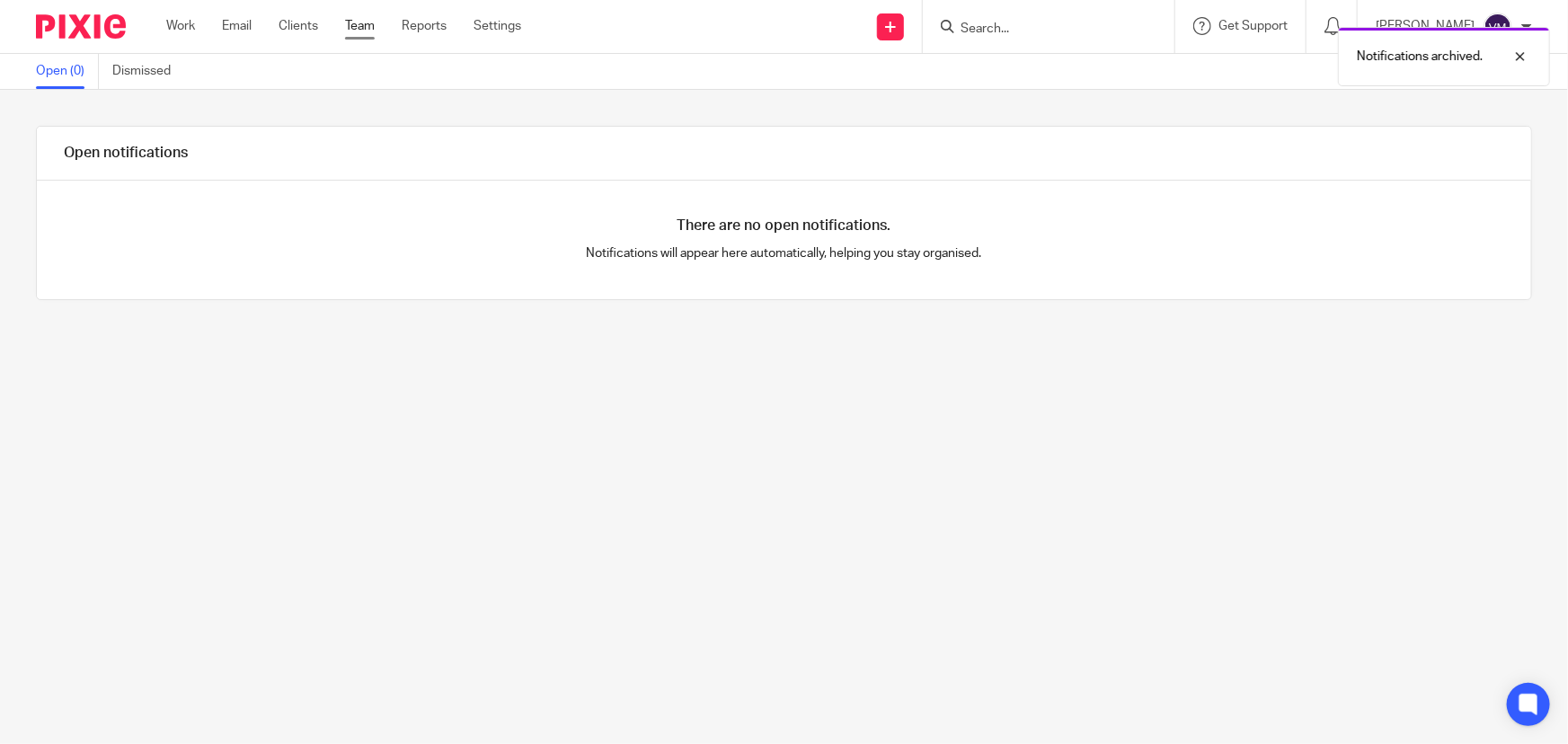
click at [372, 23] on link "Team" at bounding box center [360, 27] width 29 height 18
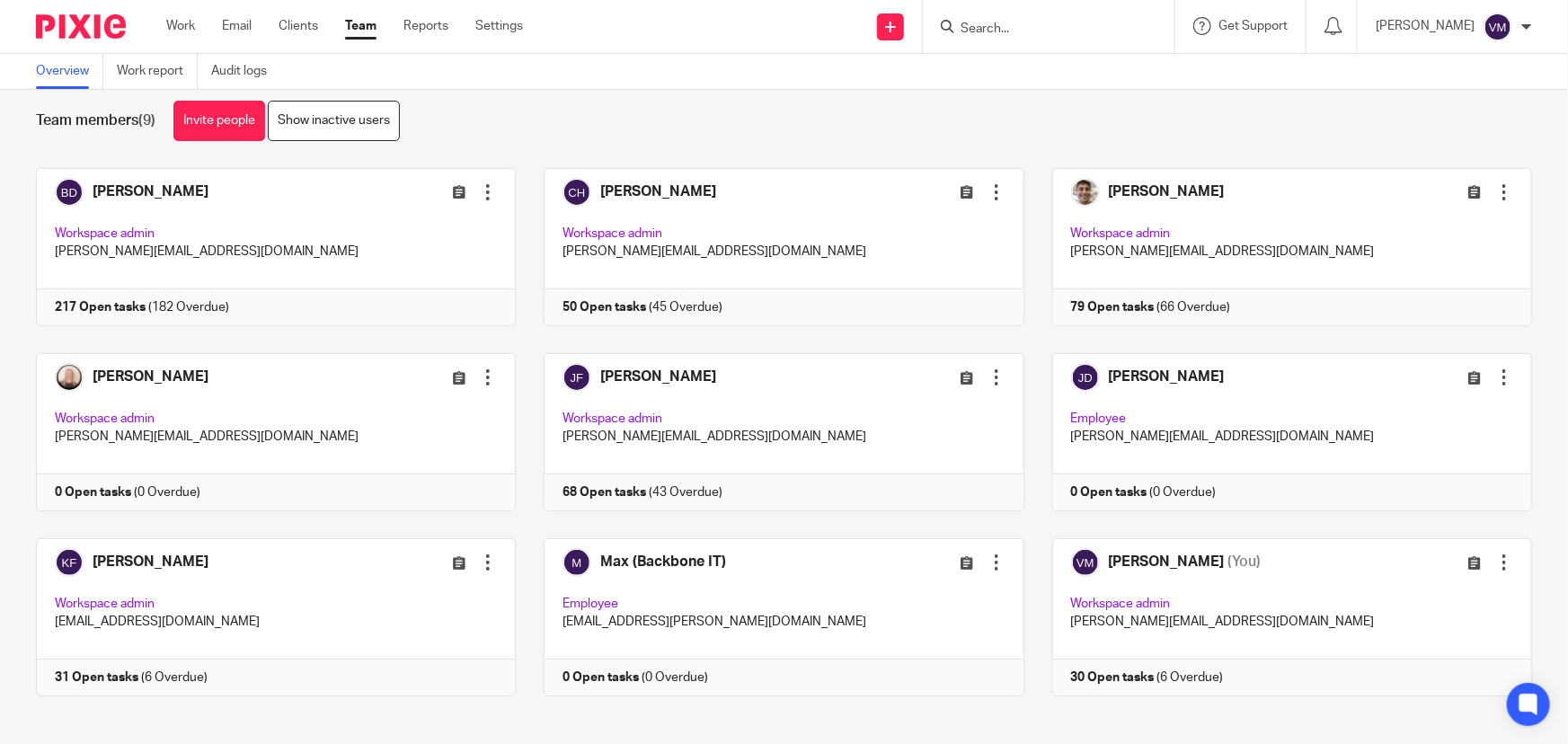
scroll to position [39, 0]
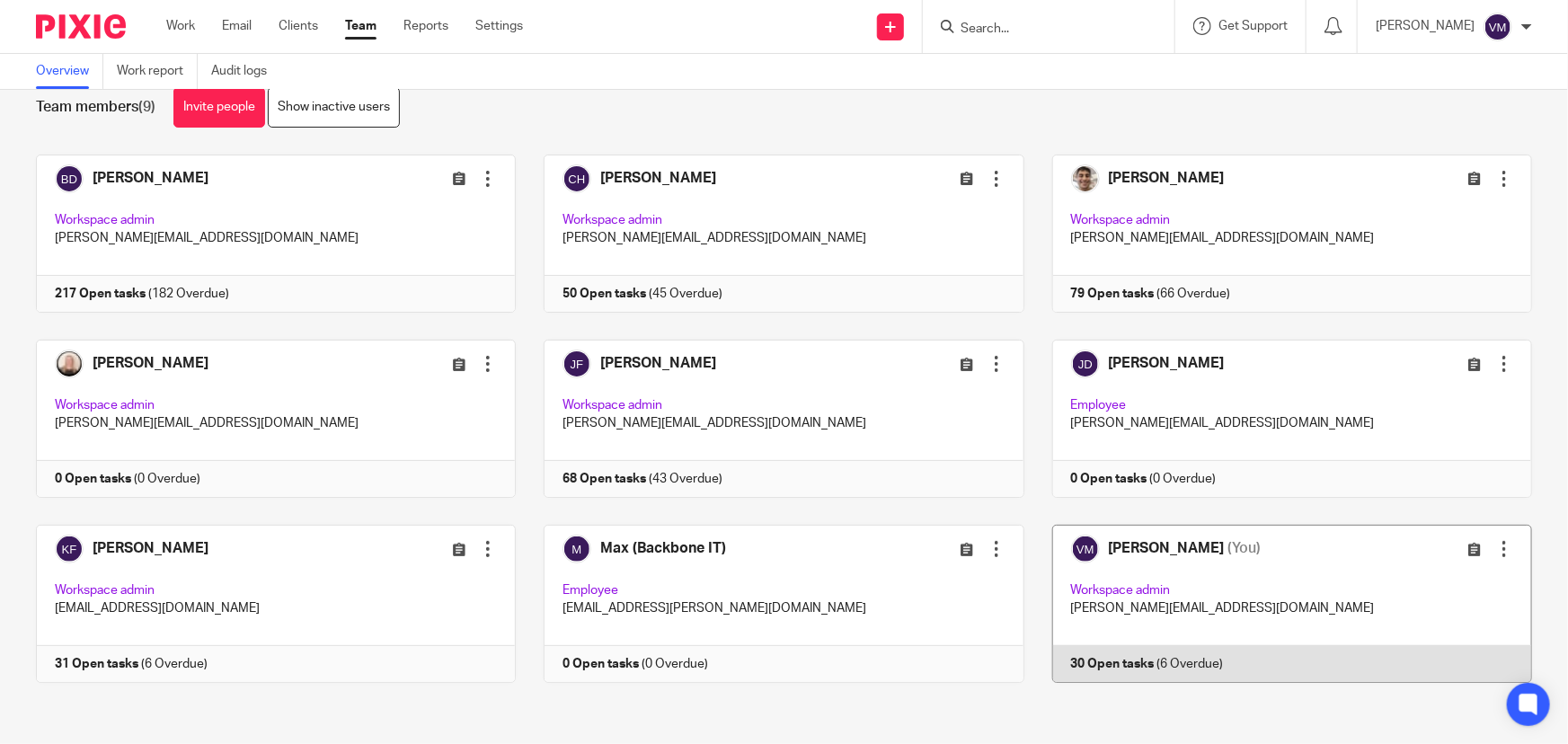
click at [1186, 649] on link at bounding box center [1278, 603] width 508 height 158
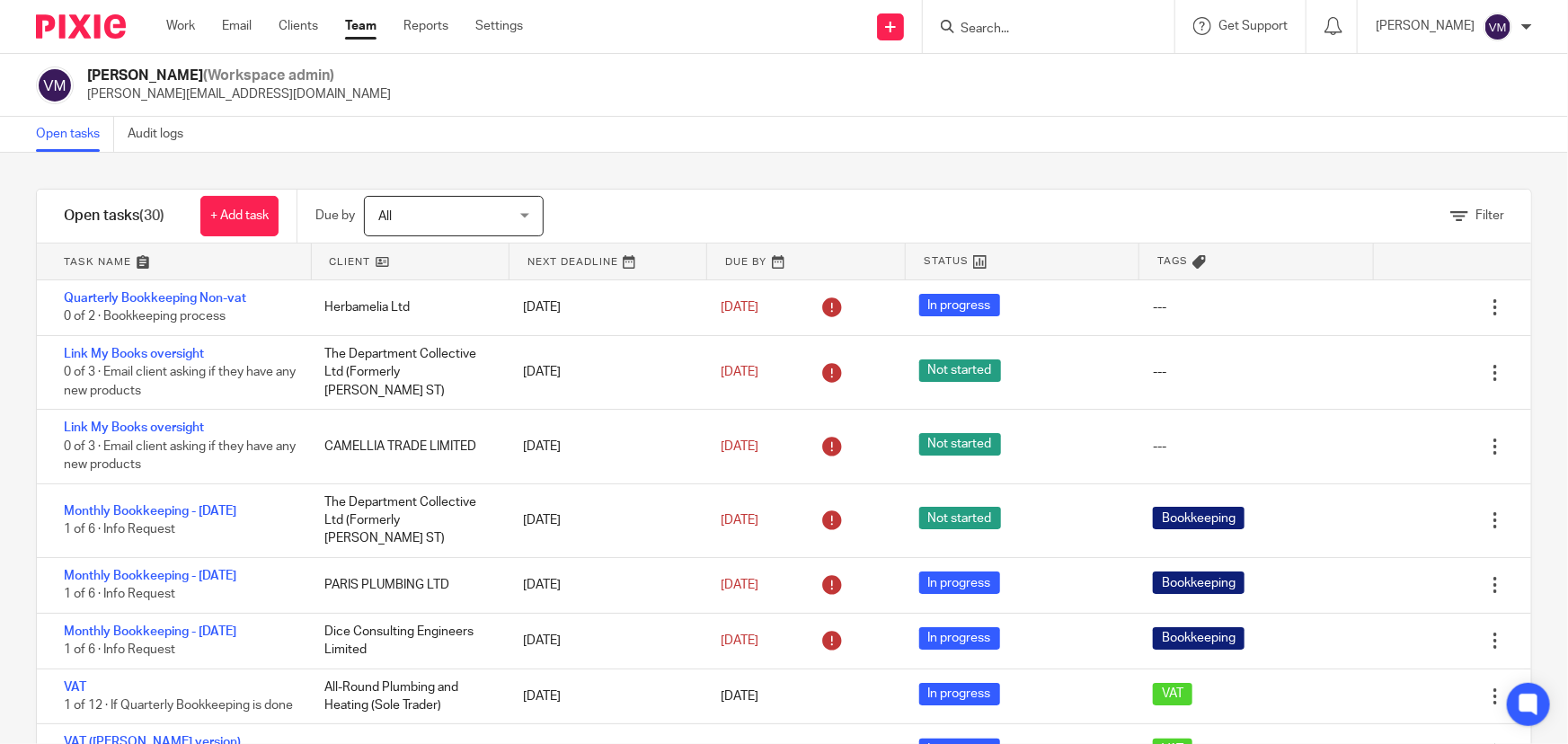
click at [368, 23] on link "Team" at bounding box center [361, 27] width 31 height 18
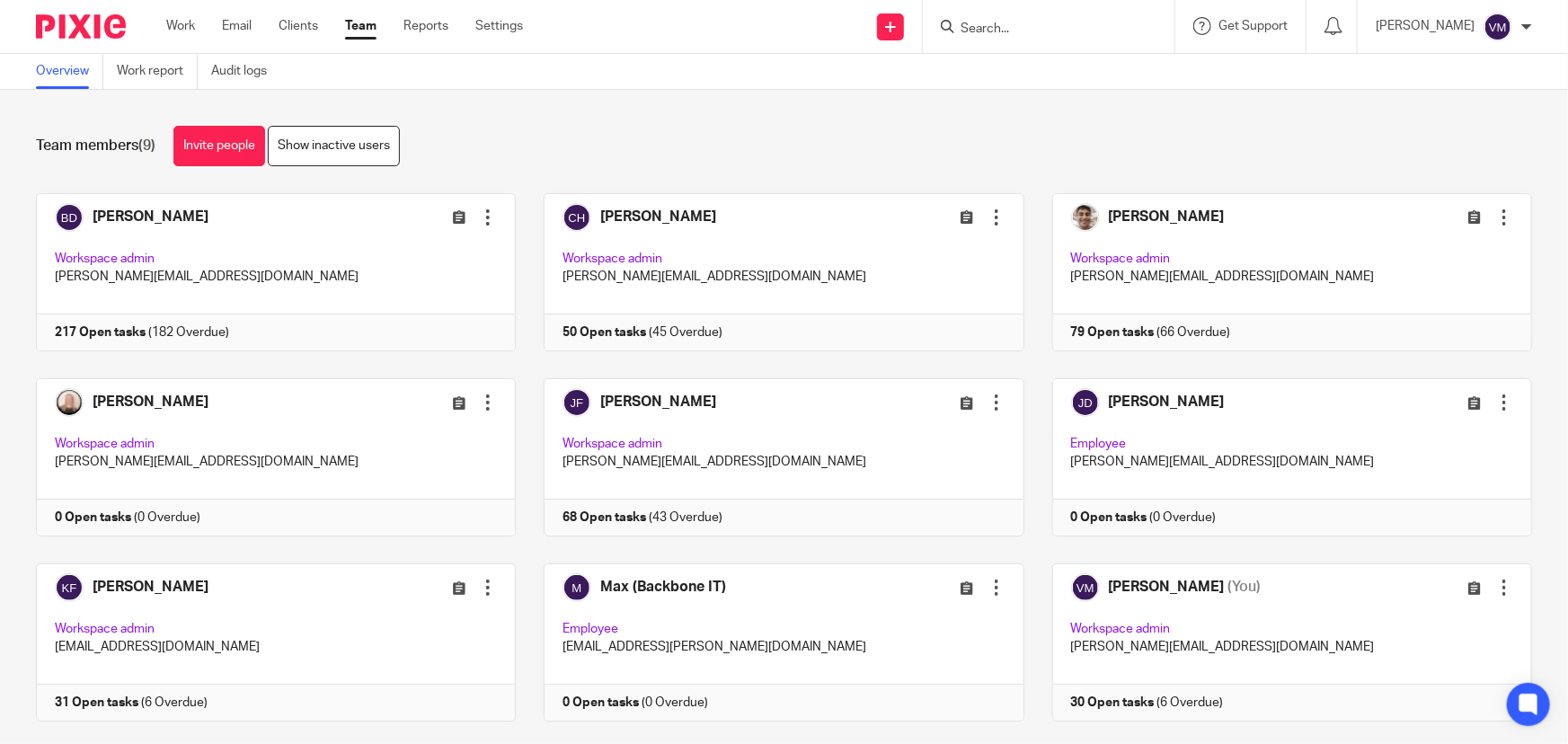
click at [1060, 26] on input "Search" at bounding box center [1039, 29] width 162 height 17
type input "olida"
click at [1083, 81] on link at bounding box center [1106, 77] width 304 height 41
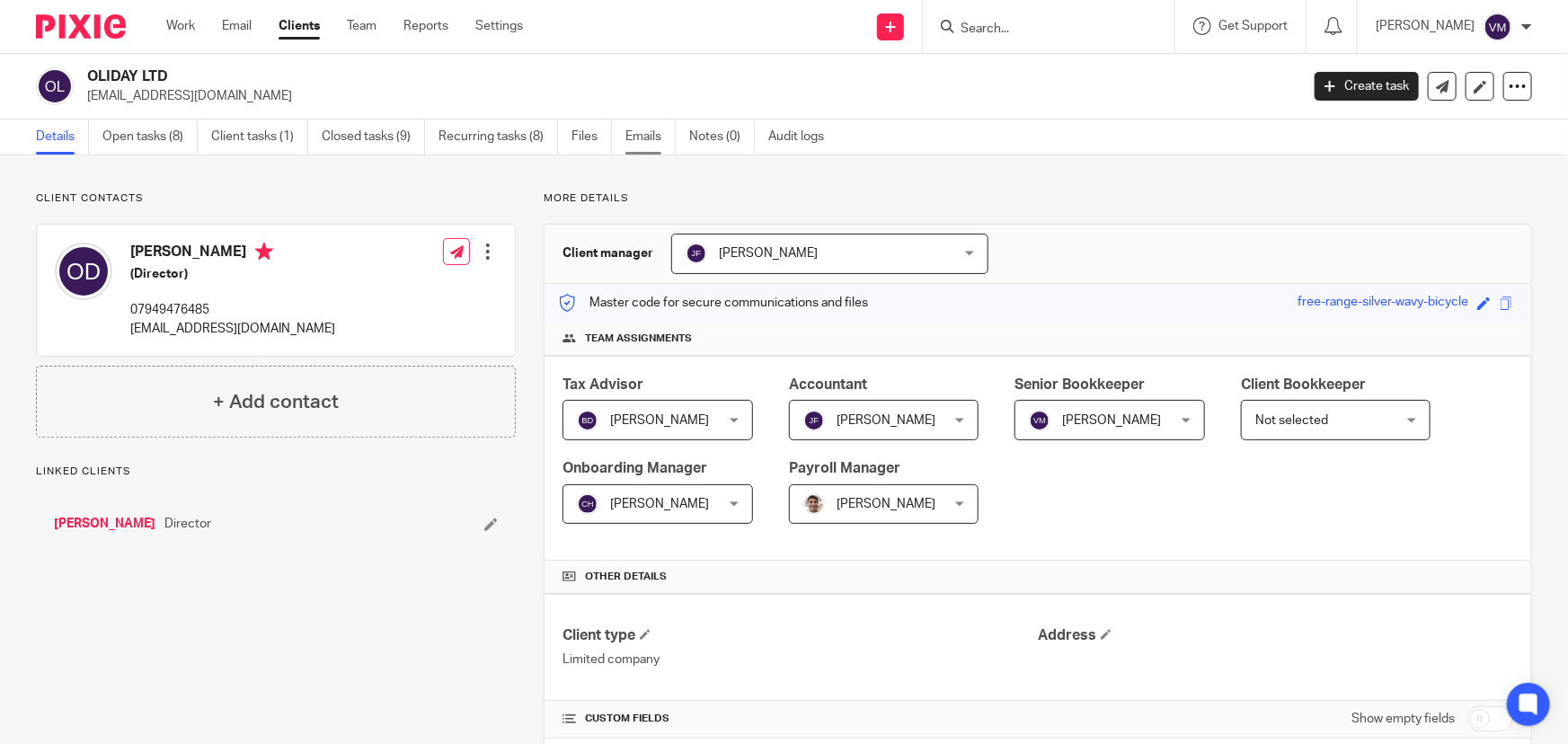
click at [656, 130] on link "Emails" at bounding box center [650, 137] width 50 height 35
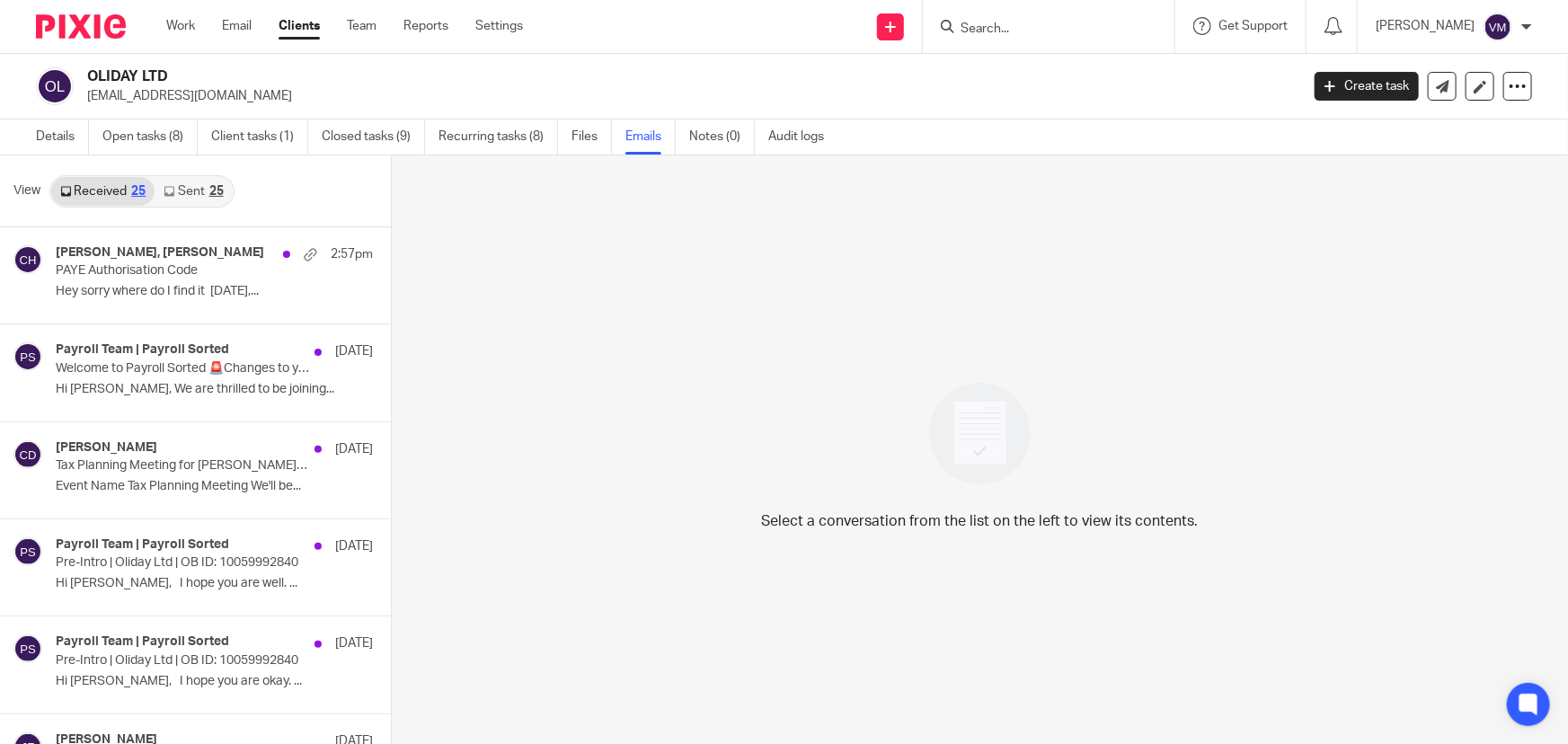
click at [196, 188] on link "Sent 25" at bounding box center [193, 191] width 77 height 28
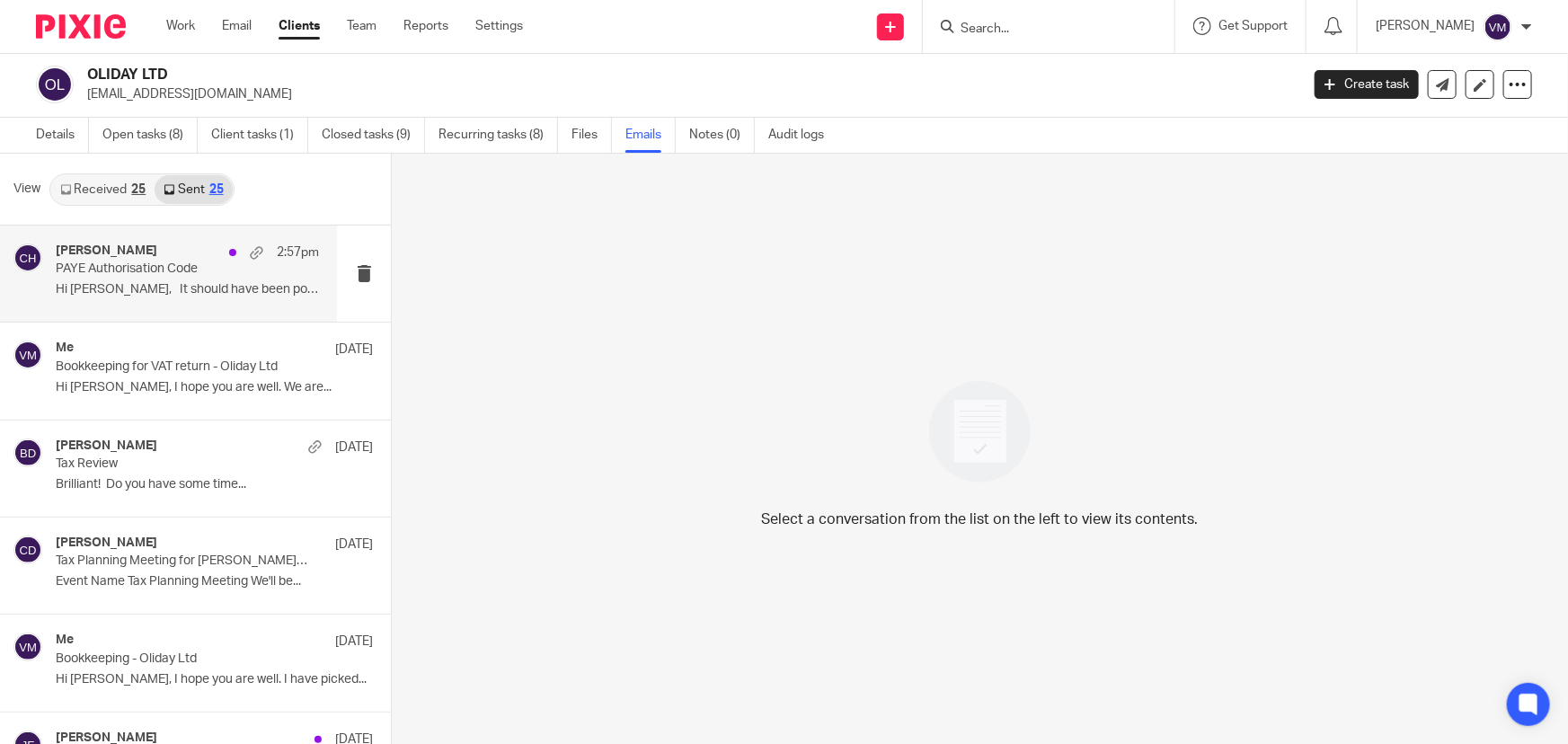
click at [155, 255] on div "Chloe Hooton 2:57pm" at bounding box center [187, 253] width 263 height 18
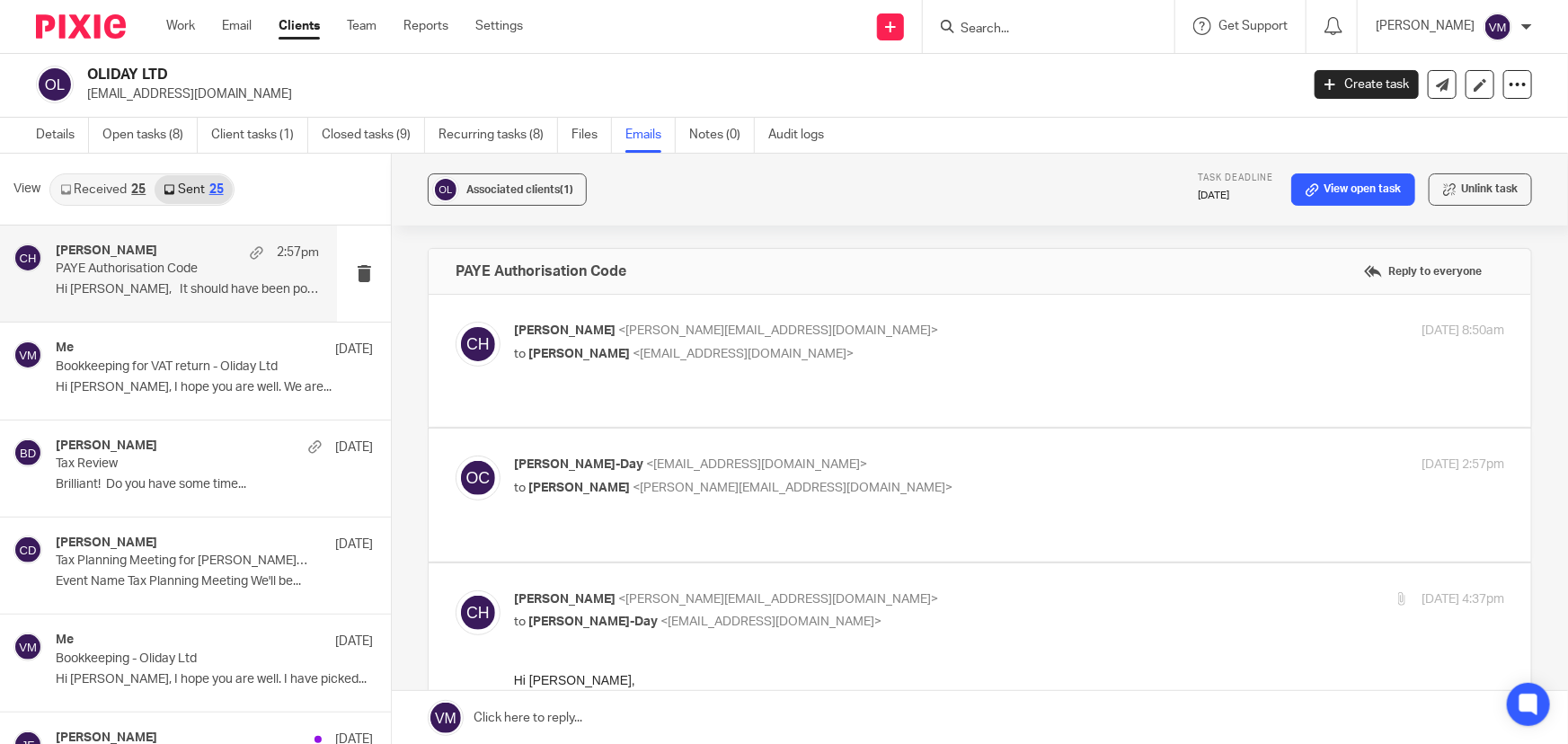
scroll to position [0, 0]
click at [937, 338] on p "Chloe Hooton <chloe@archimediaaccounts.co.uk>" at bounding box center [844, 331] width 660 height 19
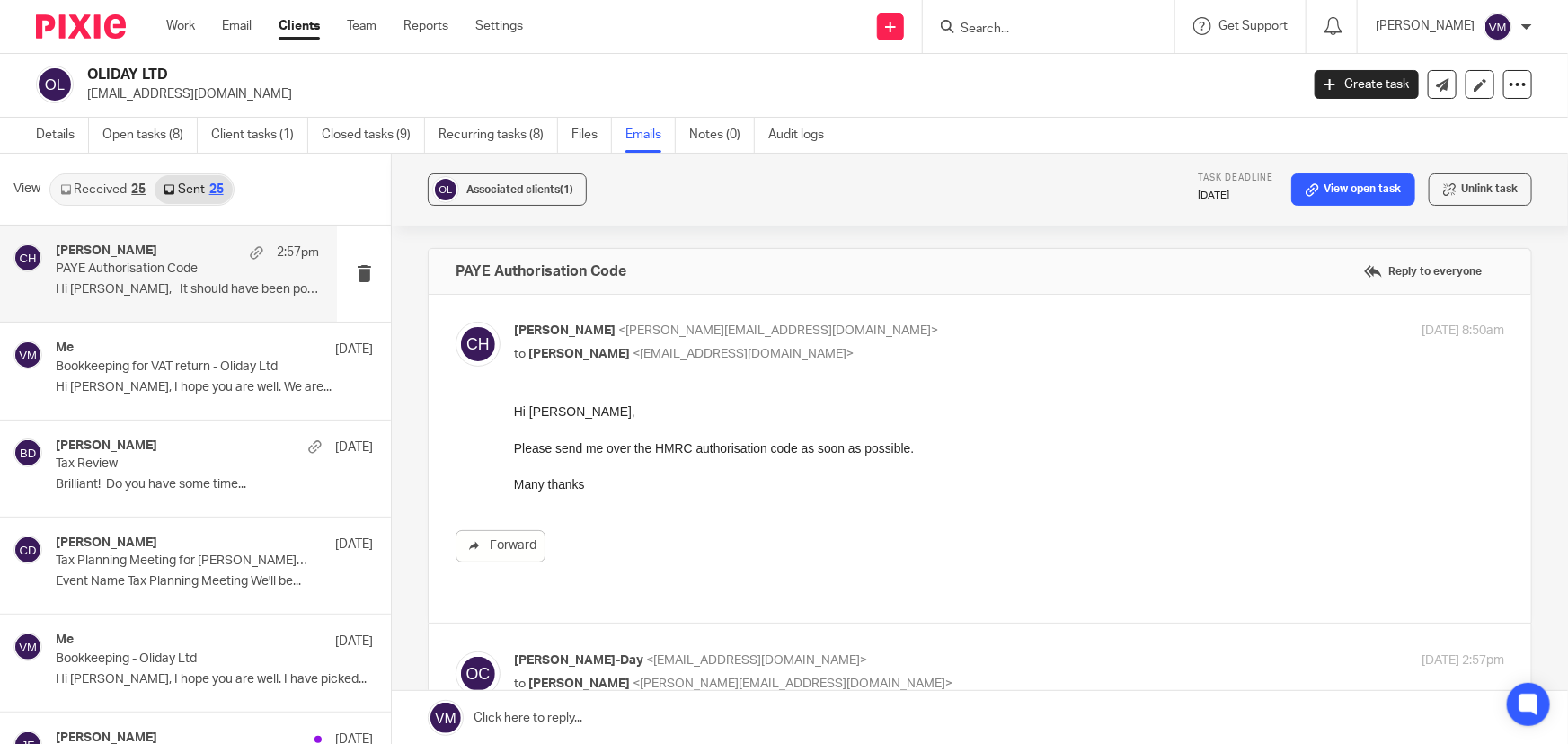
click at [937, 323] on p "Chloe Hooton <chloe@archimediaaccounts.co.uk>" at bounding box center [844, 331] width 660 height 19
checkbox input "false"
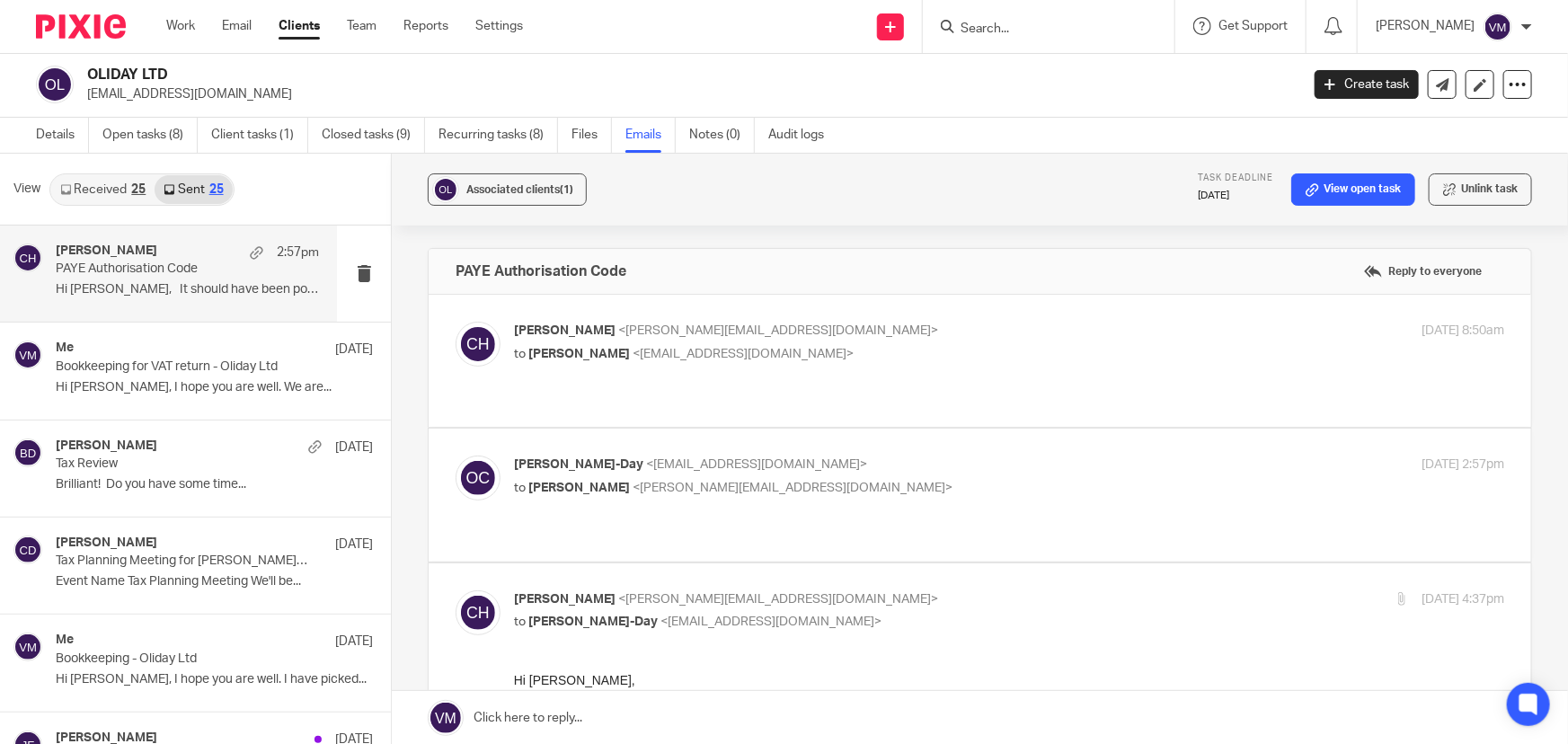
scroll to position [163, 0]
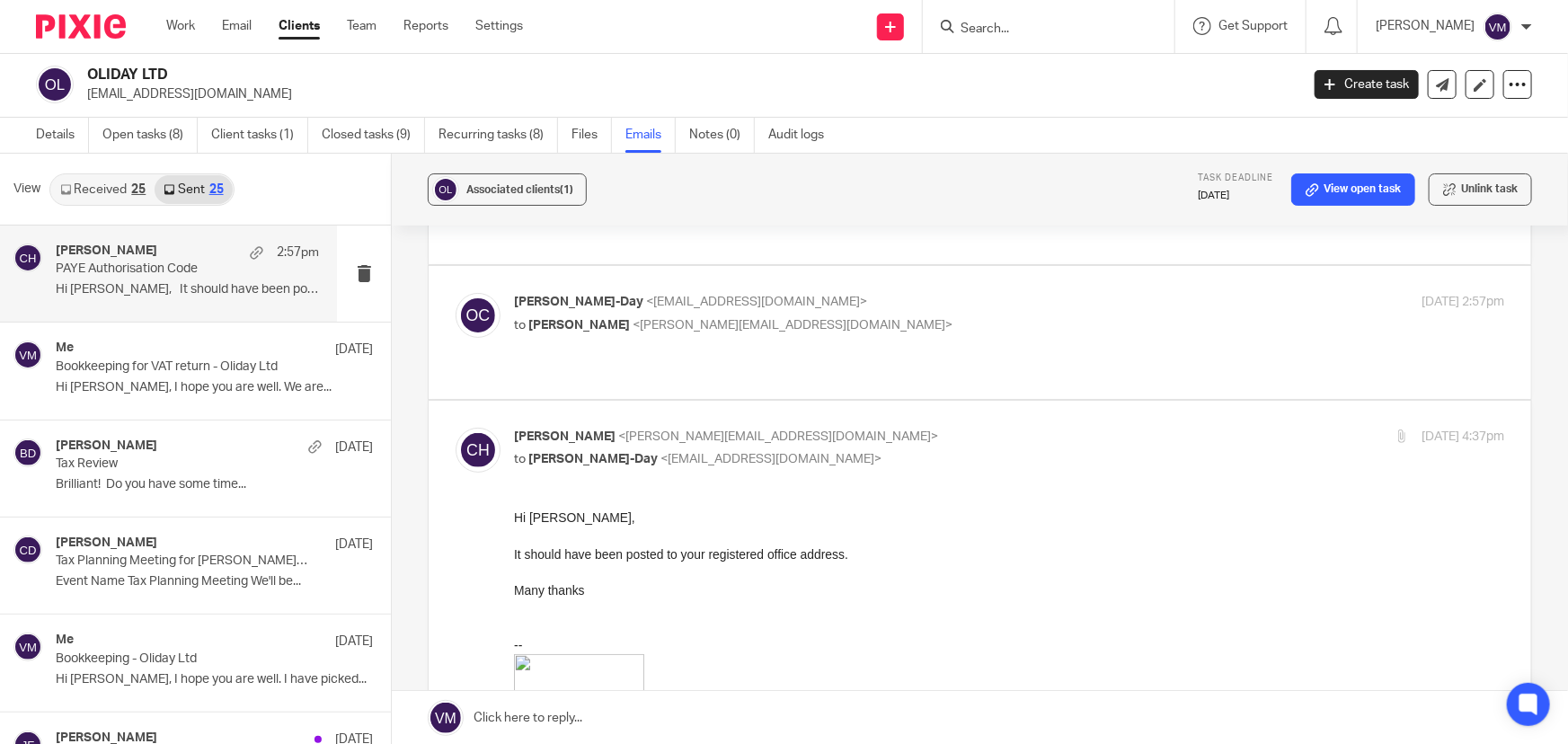
click at [934, 327] on p "to Chloe Hooton <chloe@archimediaaccounts.co.uk>" at bounding box center [844, 325] width 660 height 19
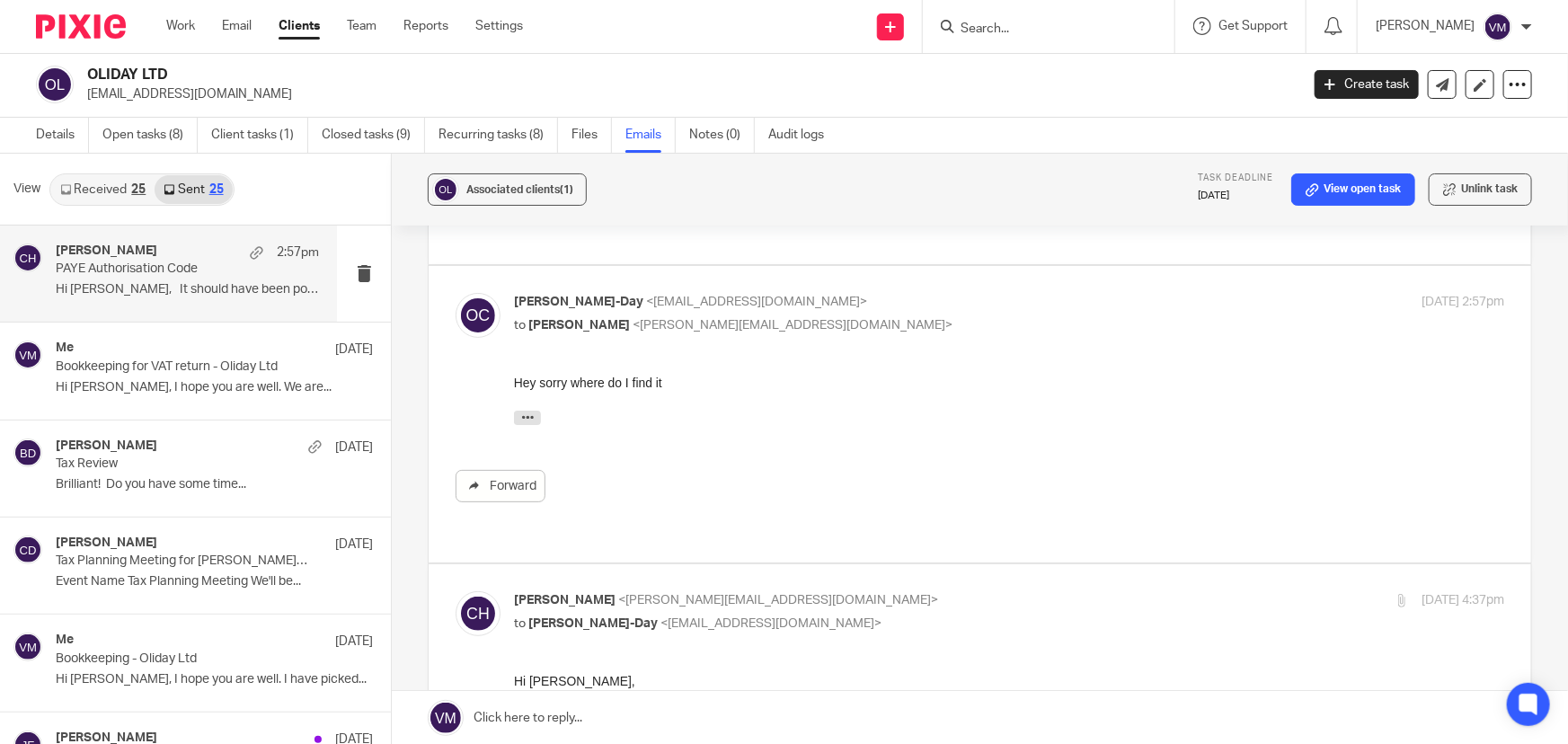
scroll to position [0, 0]
click at [934, 311] on div "Oliver Channon-Day <o.channonday8@gmail.com> to Chloe Hooton <chloe@archimediaa…" at bounding box center [844, 313] width 660 height 41
checkbox input "false"
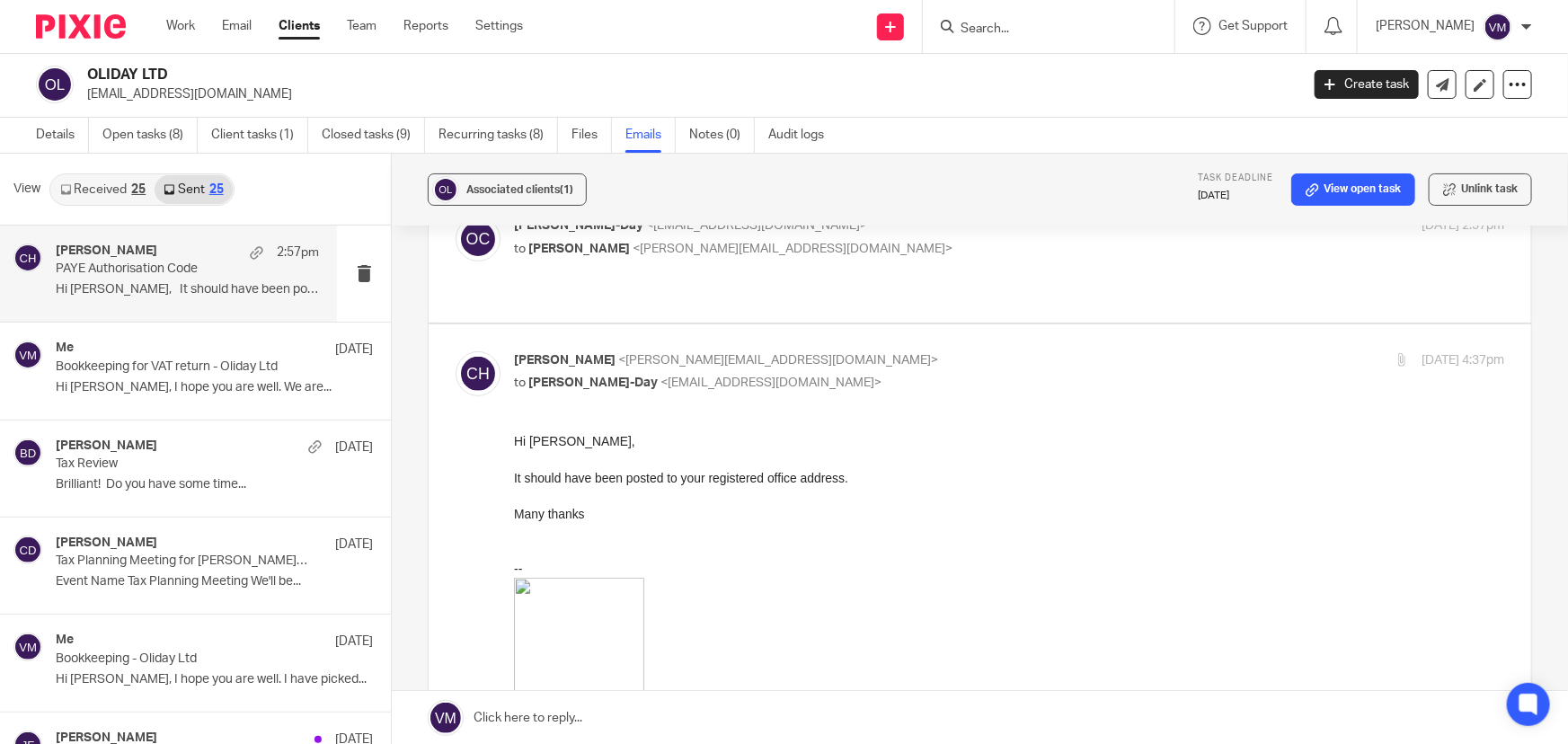
scroll to position [326, 0]
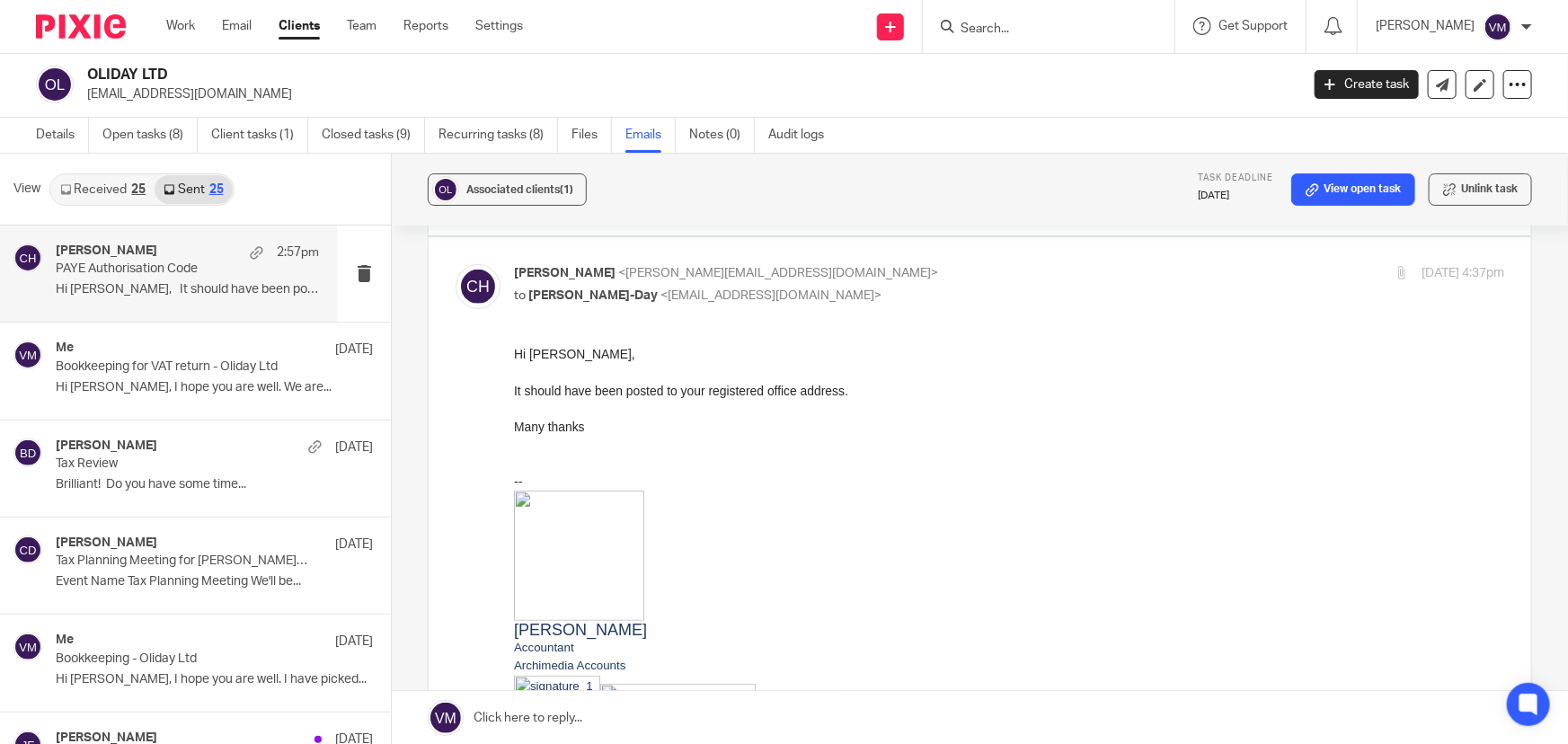
click at [929, 274] on p "Chloe Hooton <chloe@archimediaaccounts.co.uk>" at bounding box center [844, 274] width 660 height 19
checkbox input "false"
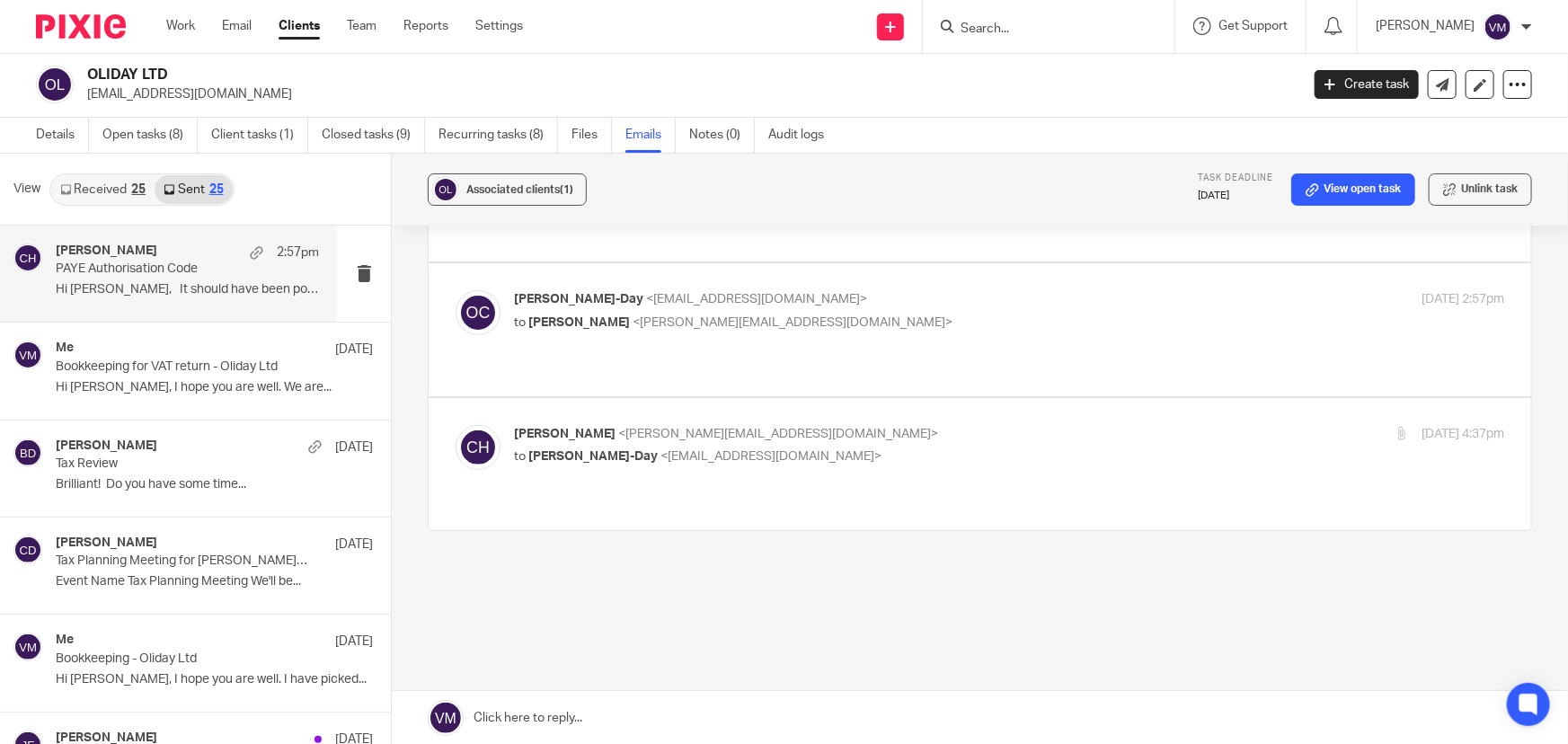
scroll to position [0, 0]
click at [102, 189] on link "Received 25" at bounding box center [103, 191] width 104 height 28
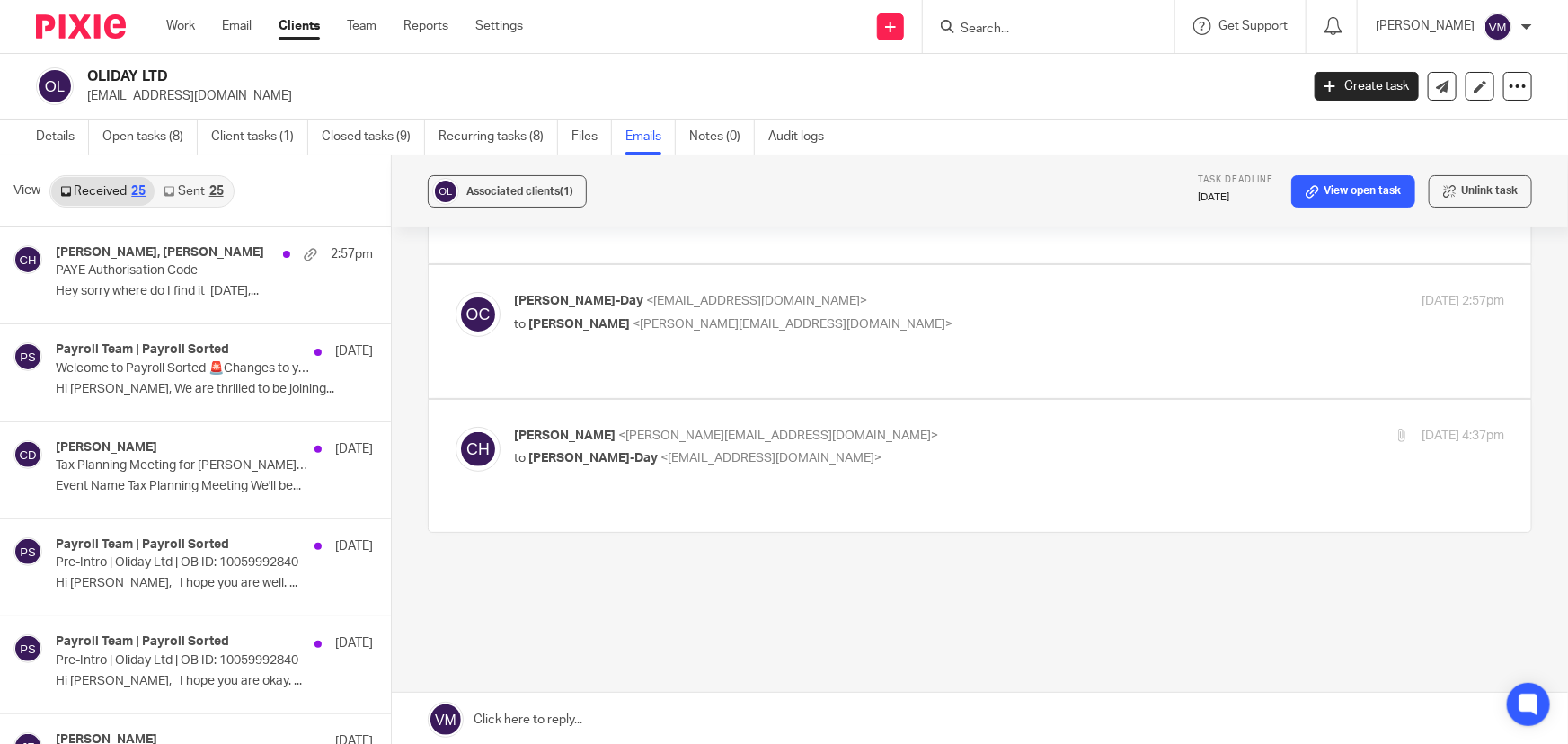
scroll to position [2, 0]
click at [351, 27] on link "Team" at bounding box center [362, 27] width 29 height 18
